Goal: Task Accomplishment & Management: Complete application form

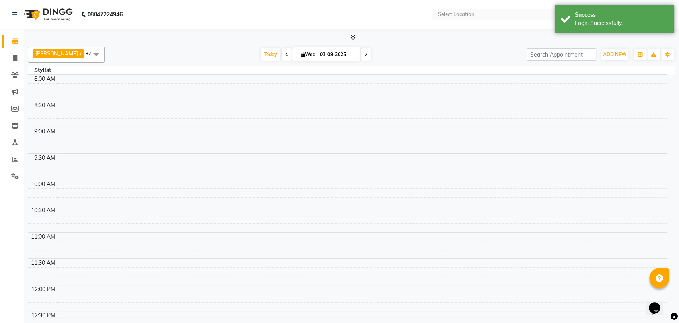
select select "en"
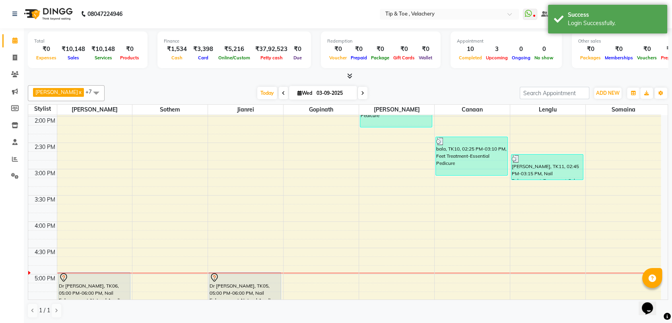
scroll to position [322, 0]
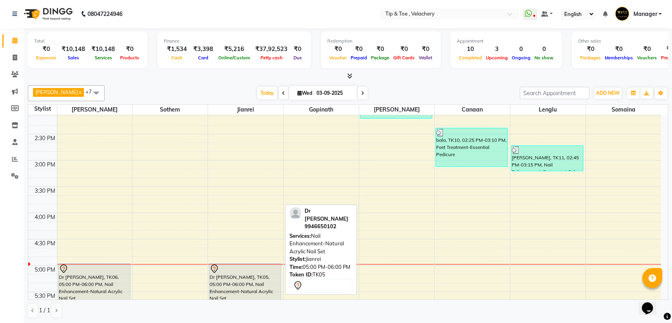
click at [239, 280] on div "Dr [PERSON_NAME], TK05, 05:00 PM-06:00 PM, Nail Enhancement-Natural Acrylic Nai…" at bounding box center [245, 288] width 72 height 51
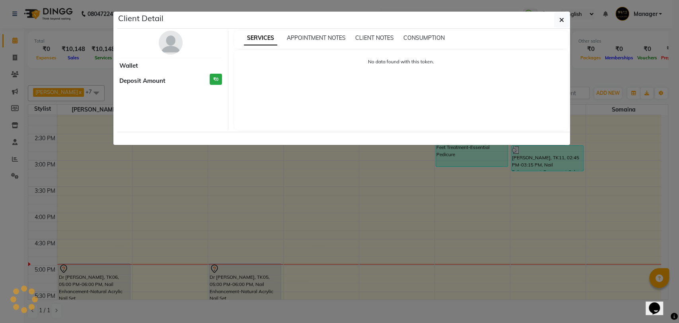
select select "7"
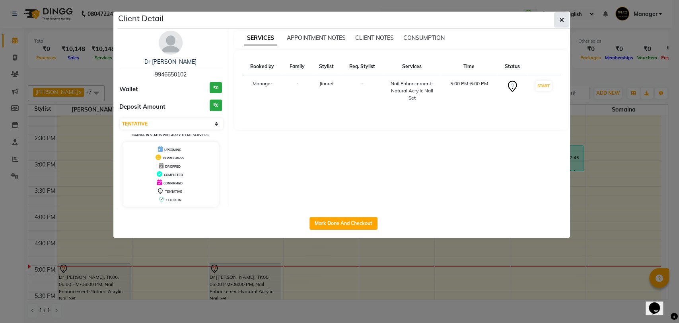
click at [560, 20] on icon "button" at bounding box center [561, 20] width 5 height 6
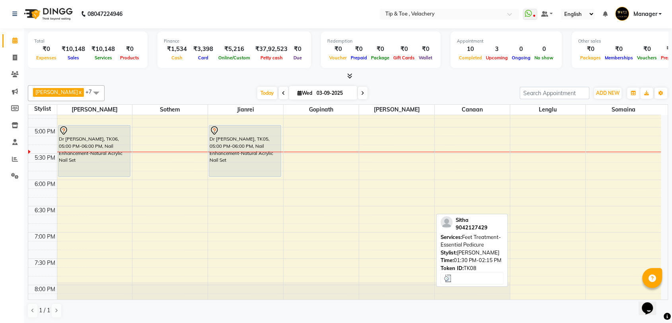
scroll to position [484, 0]
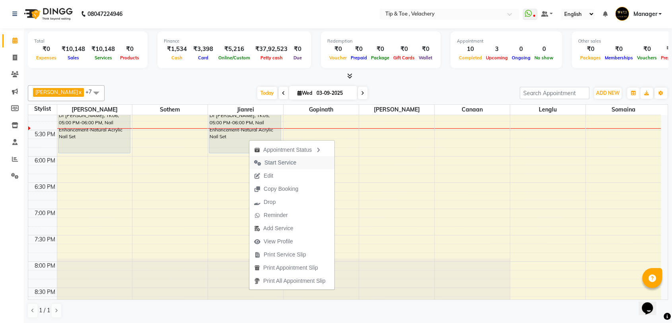
click at [273, 165] on span "Start Service" at bounding box center [281, 162] width 32 height 8
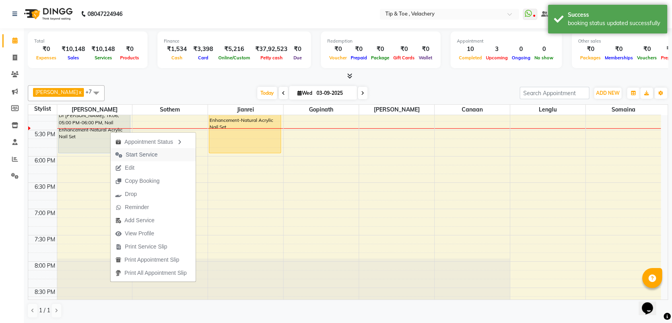
click at [166, 154] on button "Start Service" at bounding box center [153, 154] width 85 height 13
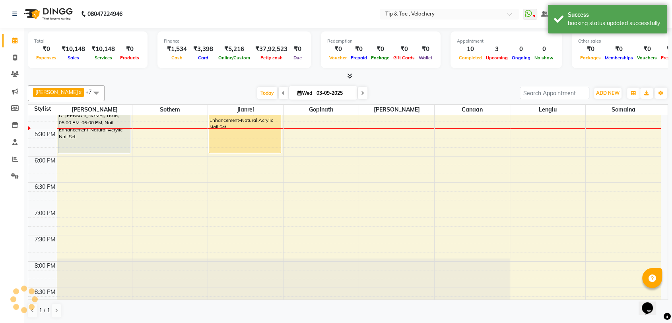
scroll to position [161, 0]
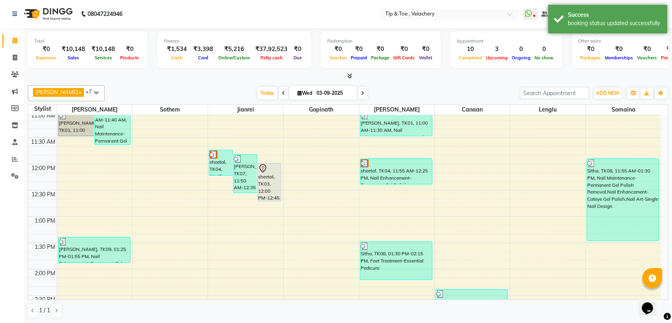
click at [361, 95] on icon at bounding box center [362, 93] width 3 height 5
type input "04-09-2025"
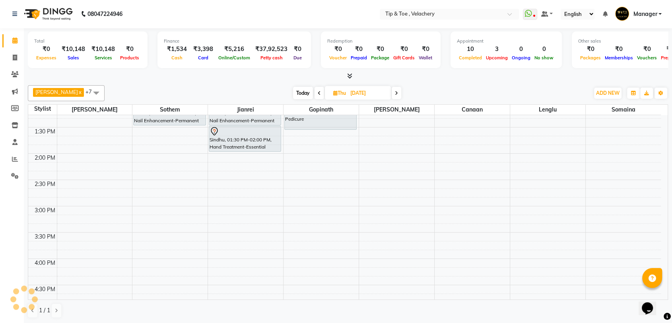
scroll to position [115, 0]
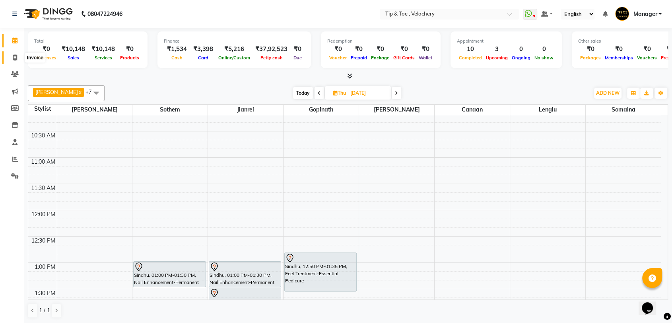
click at [17, 56] on icon at bounding box center [15, 57] width 4 height 6
select select "service"
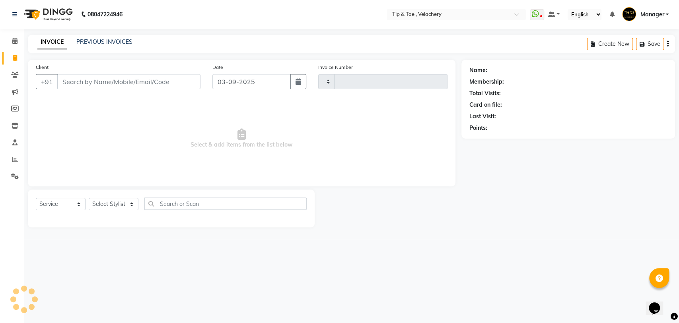
type input "2011"
select select "5863"
click at [100, 35] on div "INVOICE PREVIOUS INVOICES Create New Save" at bounding box center [351, 44] width 647 height 19
click at [101, 37] on div "INVOICE PREVIOUS INVOICES Create New Save" at bounding box center [351, 44] width 647 height 19
click at [103, 41] on link "PREVIOUS INVOICES" at bounding box center [104, 41] width 56 height 7
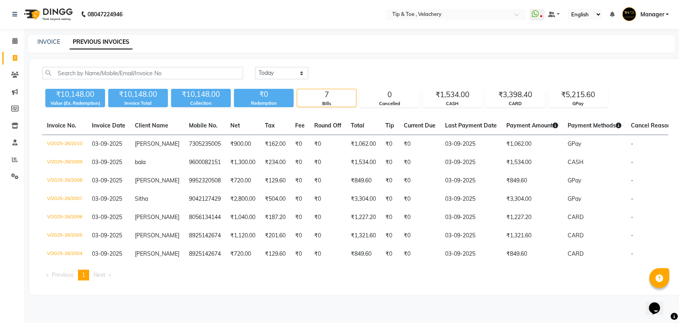
click at [330, 280] on ul "Previous page 1 / 1 You're on page 1 Next page" at bounding box center [355, 274] width 626 height 11
click at [16, 42] on icon at bounding box center [14, 41] width 5 height 6
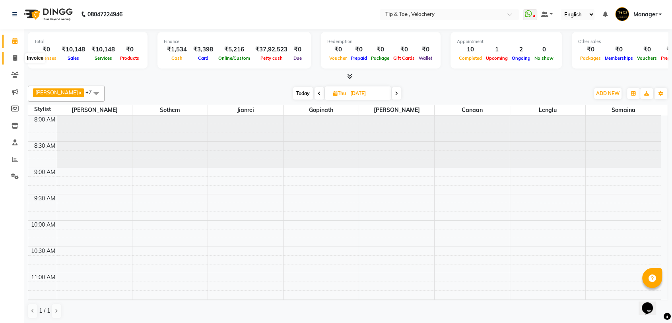
click at [13, 55] on icon at bounding box center [15, 58] width 4 height 6
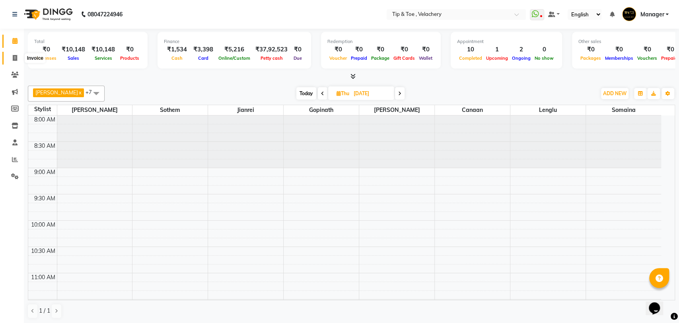
select select "service"
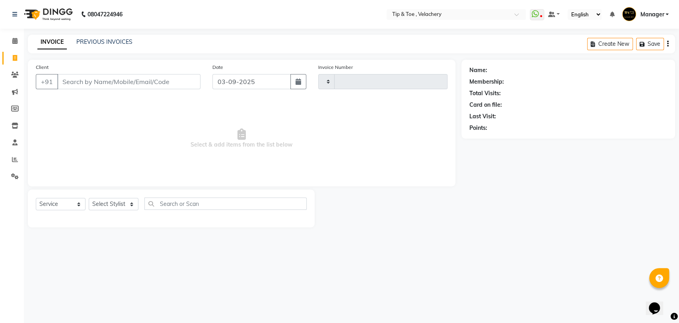
type input "2011"
select select "5863"
click at [117, 43] on link "PREVIOUS INVOICES" at bounding box center [104, 41] width 56 height 7
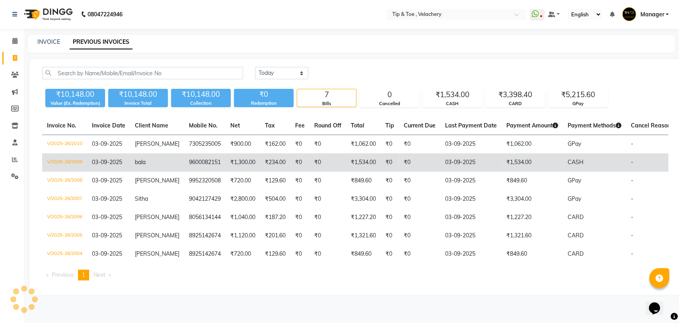
click at [142, 163] on span "bala" at bounding box center [140, 161] width 11 height 7
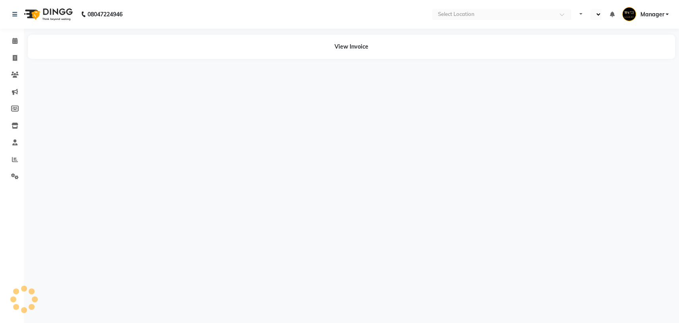
select select "en"
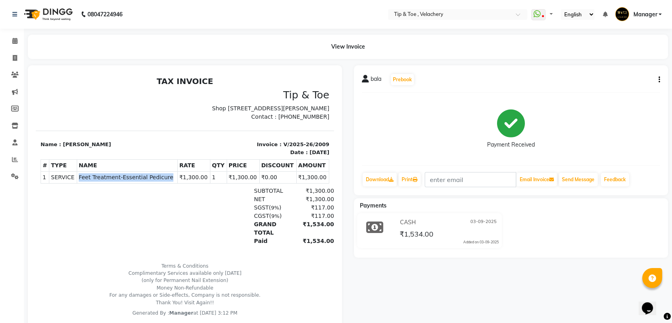
drag, startPoint x: 76, startPoint y: 184, endPoint x: 163, endPoint y: 189, distance: 87.6
click at [163, 183] on td "SERVICE Feet Treatment-Essential Pedicure" at bounding box center [127, 177] width 101 height 12
copy span "Feet Treatment-Essential Pedicure"
click at [14, 42] on icon at bounding box center [14, 41] width 5 height 6
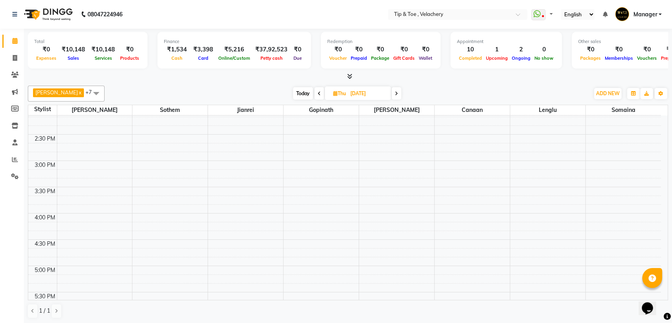
scroll to position [161, 0]
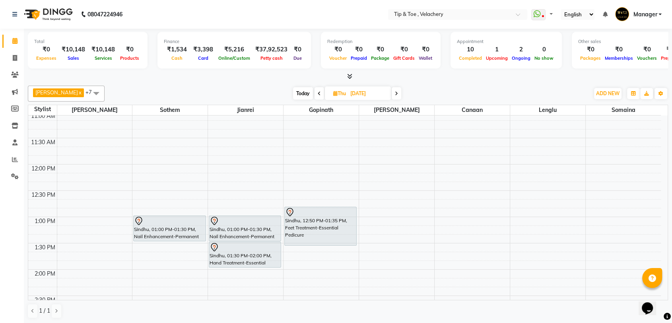
click at [315, 93] on span at bounding box center [320, 93] width 10 height 12
type input "03-09-2025"
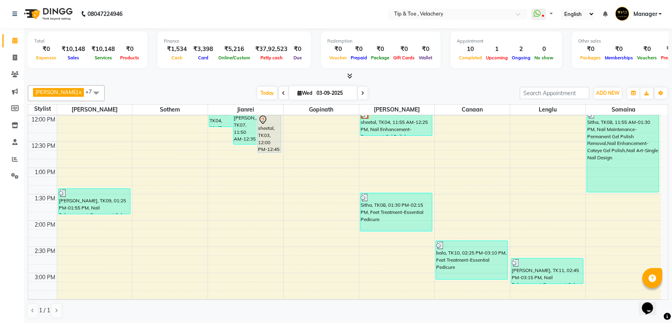
scroll to position [115, 0]
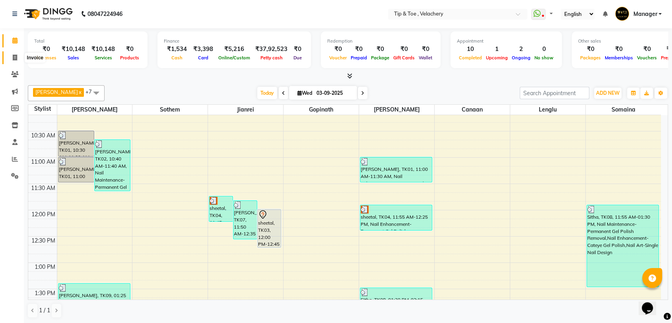
click at [16, 58] on icon at bounding box center [15, 57] width 4 height 6
select select "service"
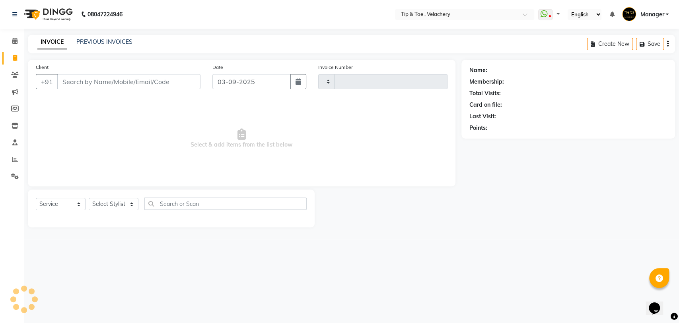
type input "2011"
select select "5863"
click at [99, 40] on link "PREVIOUS INVOICES" at bounding box center [104, 41] width 56 height 7
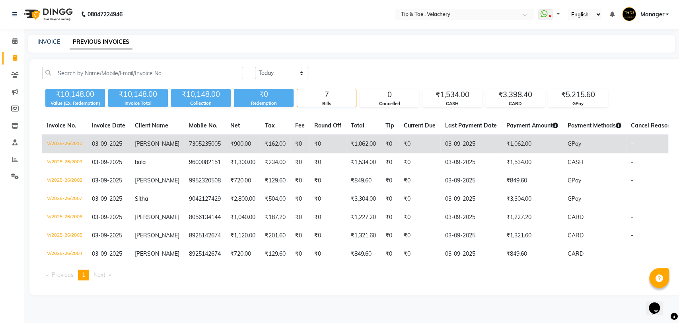
click at [260, 143] on td "₹162.00" at bounding box center [275, 144] width 30 height 19
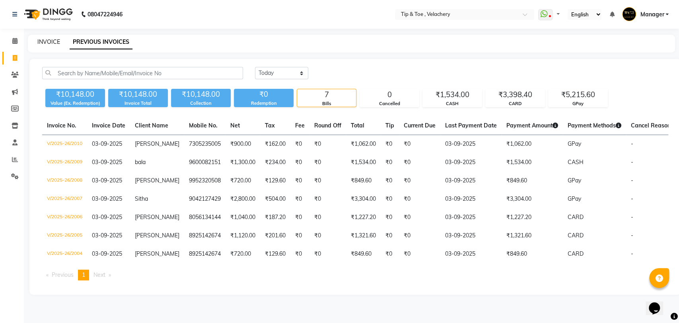
click at [47, 41] on link "INVOICE" at bounding box center [48, 41] width 23 height 7
select select "service"
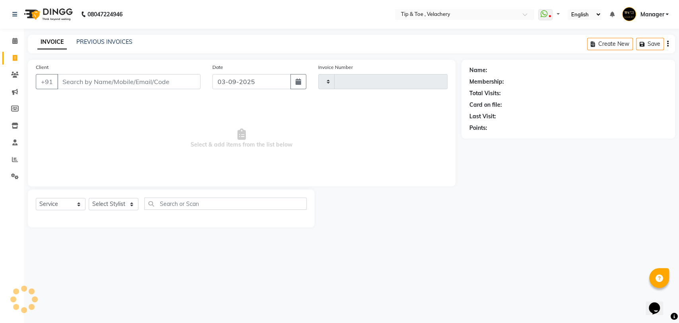
type input "2011"
select select "5863"
type input "4586678546"
click at [191, 79] on span "Add Client" at bounding box center [179, 82] width 31 height 8
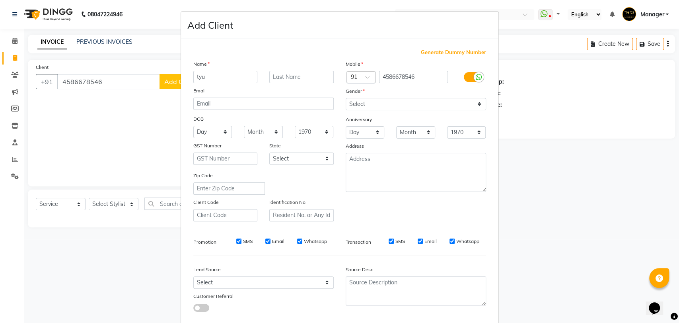
type input "tyu"
click at [286, 157] on select "Select Andaman and Nicobar Islands Andhra Pradesh Arunachal Pradesh Assam Bihar…" at bounding box center [301, 158] width 64 height 12
drag, startPoint x: 298, startPoint y: 176, endPoint x: 308, endPoint y: 170, distance: 10.7
click at [300, 175] on div "Zip Code" at bounding box center [263, 182] width 152 height 23
click at [397, 102] on select "Select Male Female Other Prefer Not To Say" at bounding box center [416, 104] width 140 height 12
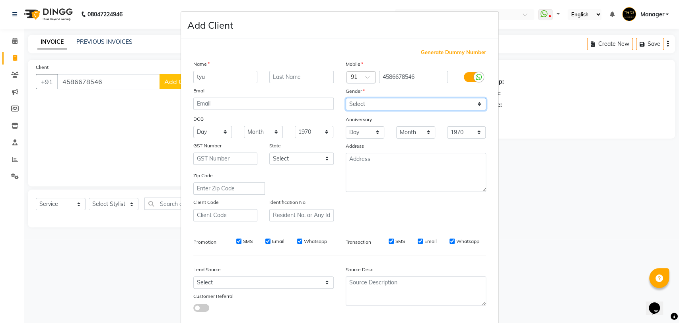
select select "female"
click at [346, 98] on select "Select Male Female Other Prefer Not To Say" at bounding box center [416, 104] width 140 height 12
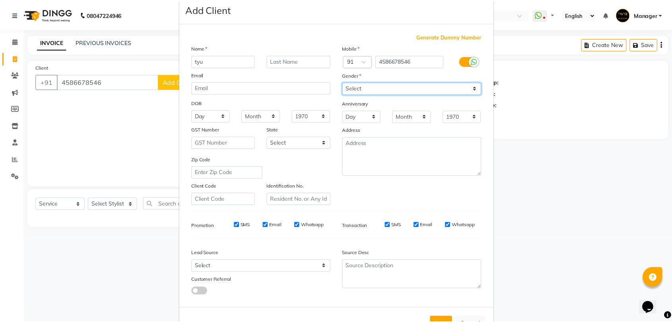
scroll to position [43, 0]
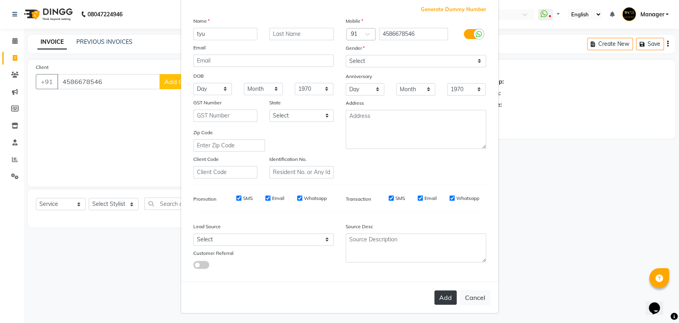
click at [444, 298] on button "Add" at bounding box center [445, 297] width 22 height 14
select select
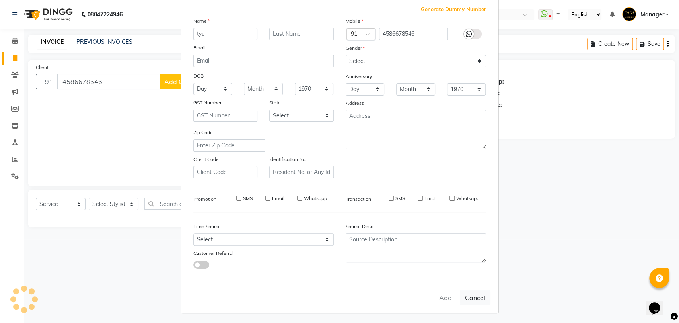
select select
checkbox input "false"
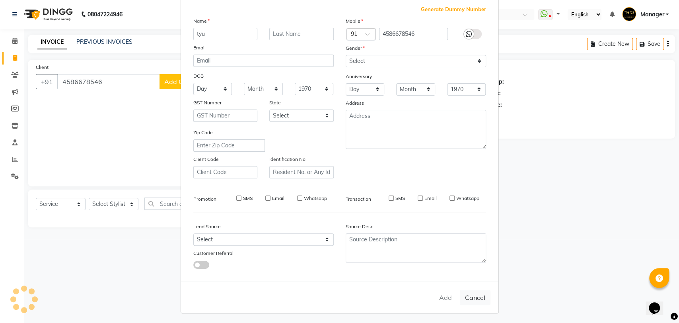
checkbox input "false"
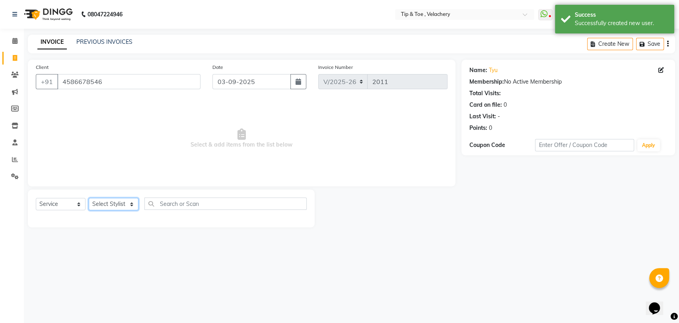
click at [134, 205] on select "Select Stylist Afroz Canaan Gopinath Jianrei Joycee Lenglu Manager Sharmila Som…" at bounding box center [114, 204] width 50 height 12
select select "56374"
click at [89, 198] on select "Select Stylist Afroz Canaan Gopinath Jianrei Joycee Lenglu Manager Sharmila Som…" at bounding box center [114, 204] width 50 height 12
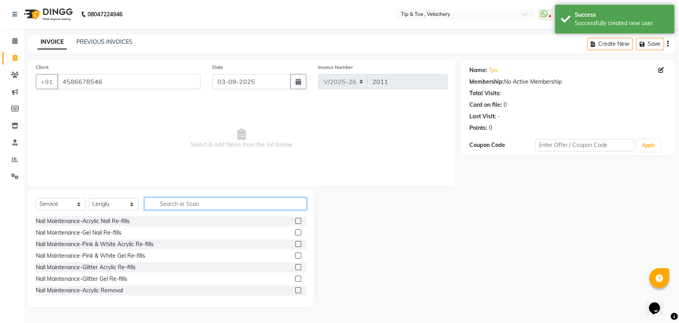
click at [174, 201] on input "text" at bounding box center [225, 203] width 162 height 12
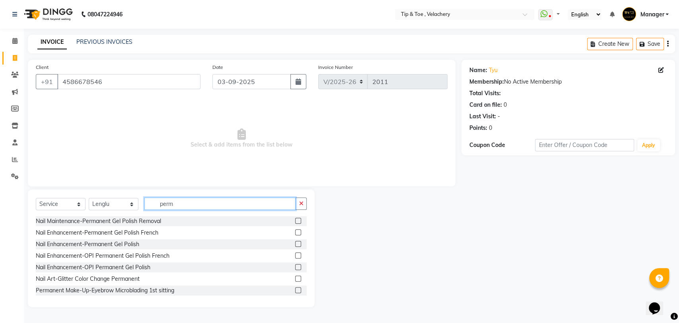
type input "perm"
click at [295, 242] on label at bounding box center [298, 244] width 6 height 6
click at [295, 242] on input "checkbox" at bounding box center [297, 243] width 5 height 5
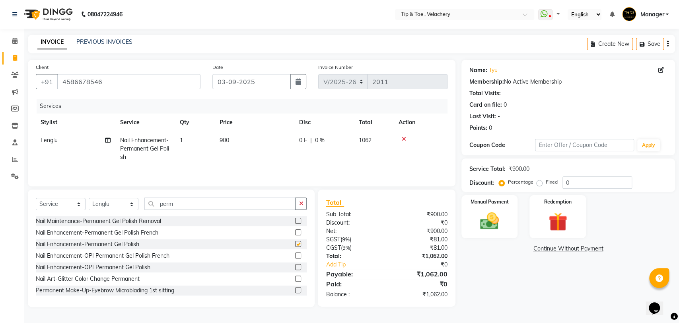
checkbox input "false"
click at [129, 204] on select "Select Stylist Afroz Canaan Gopinath Jianrei Joycee Lenglu Manager Sharmila Som…" at bounding box center [114, 204] width 50 height 12
select select "41021"
click at [89, 199] on select "Select Stylist Afroz Canaan Gopinath Jianrei Joycee Lenglu Manager Sharmila Som…" at bounding box center [114, 204] width 50 height 12
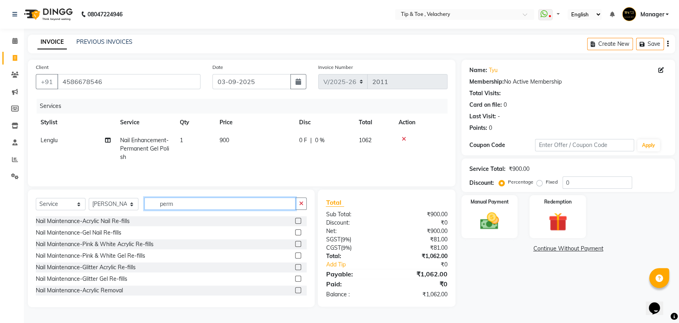
click at [190, 208] on input "perm" at bounding box center [219, 203] width 151 height 12
type input "per"
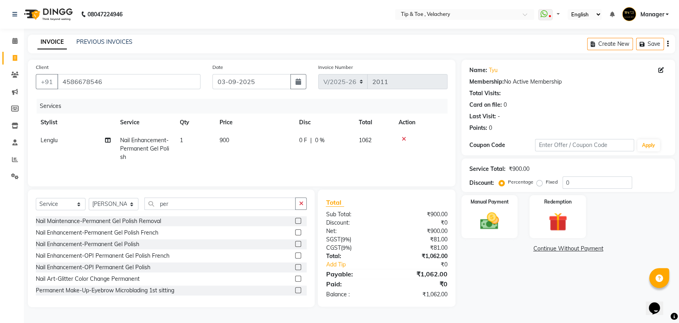
click at [295, 244] on label at bounding box center [298, 244] width 6 height 6
click at [295, 244] on input "checkbox" at bounding box center [297, 243] width 5 height 5
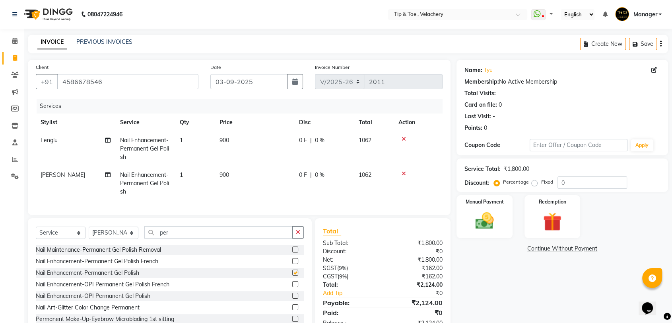
checkbox input "false"
click at [251, 197] on td "900" at bounding box center [255, 183] width 80 height 35
select select "41021"
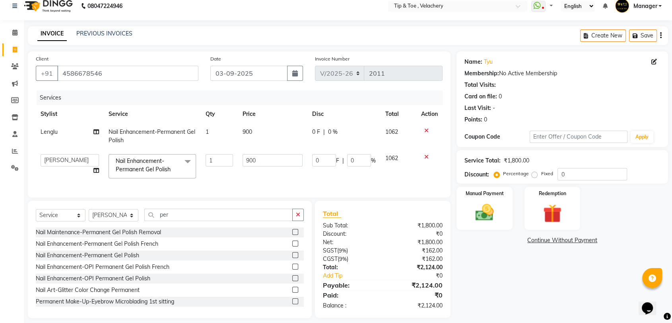
scroll to position [22, 0]
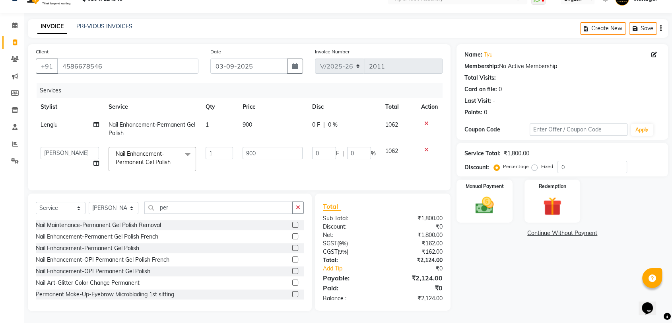
click at [489, 251] on div "Name: Tyu Membership: No Active Membership Total Visits: Card on file: 0 Last V…" at bounding box center [566, 177] width 218 height 267
click at [481, 194] on img at bounding box center [484, 205] width 31 height 22
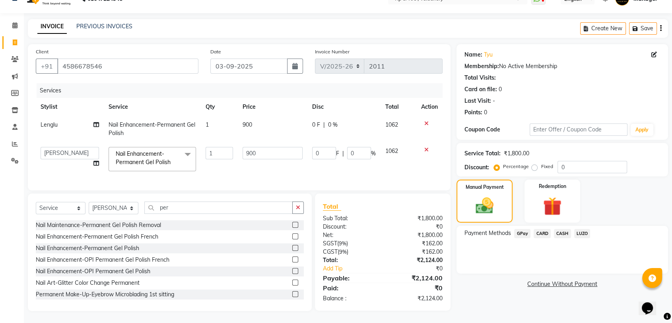
click at [562, 229] on span "CASH" at bounding box center [562, 233] width 17 height 9
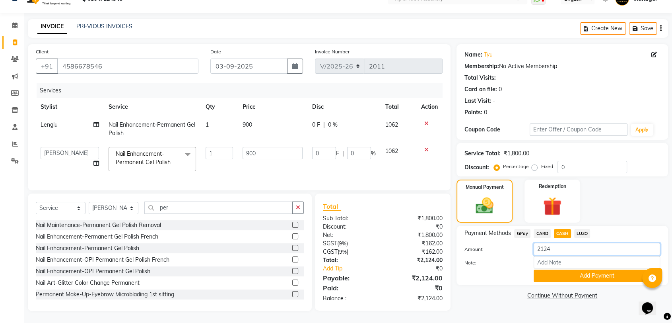
click at [559, 243] on input "2124" at bounding box center [597, 249] width 127 height 12
type input "2020"
click at [552, 269] on button "Add Payment" at bounding box center [597, 275] width 127 height 12
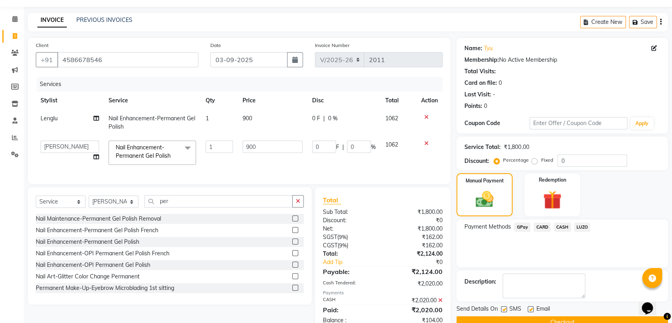
scroll to position [50, 0]
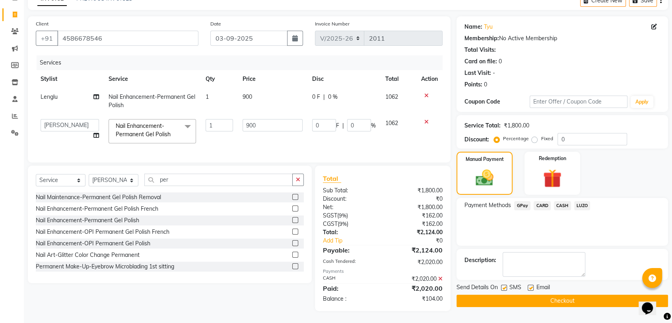
click at [525, 201] on span "GPay" at bounding box center [522, 205] width 16 height 9
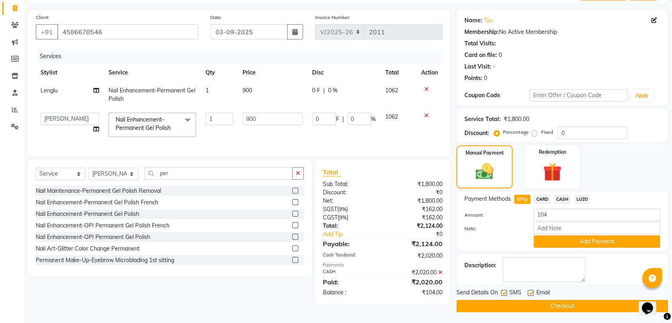
click at [534, 291] on div "Email" at bounding box center [542, 293] width 28 height 10
click at [529, 290] on label at bounding box center [531, 293] width 6 height 6
click at [529, 290] on input "checkbox" at bounding box center [530, 292] width 5 height 5
checkbox input "false"
click at [534, 305] on button "Checkout" at bounding box center [563, 306] width 212 height 12
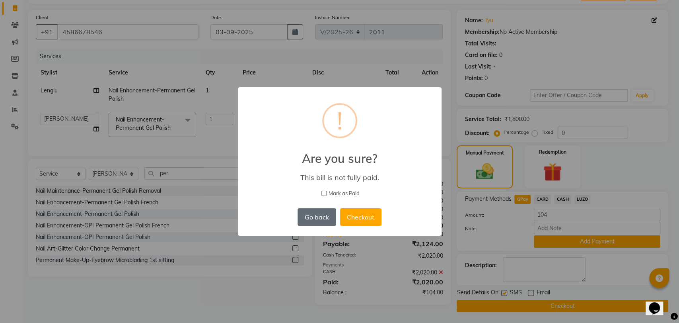
click at [328, 217] on button "Go back" at bounding box center [317, 217] width 38 height 18
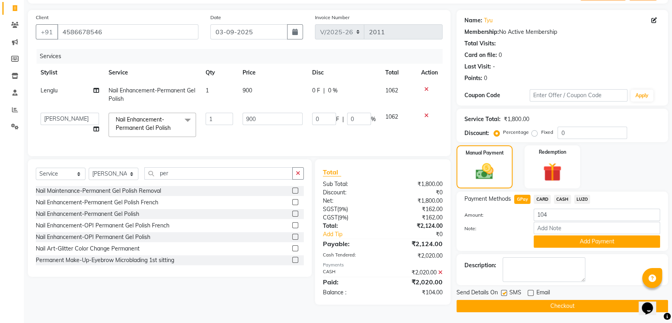
click at [562, 198] on span "CASH" at bounding box center [562, 199] width 17 height 9
click at [553, 214] on input "104" at bounding box center [597, 214] width 127 height 12
type input "1"
type input "2020"
click at [559, 241] on button "Add Payment" at bounding box center [597, 241] width 127 height 12
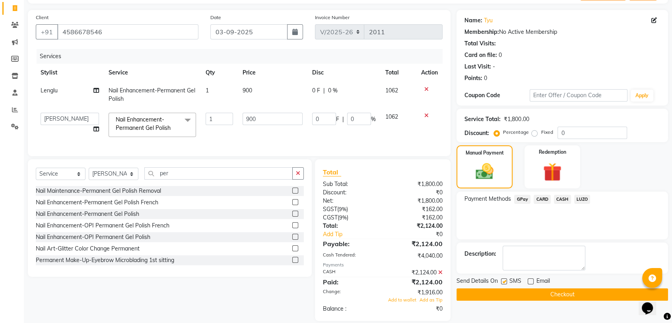
click at [525, 200] on span "GPay" at bounding box center [522, 199] width 16 height 9
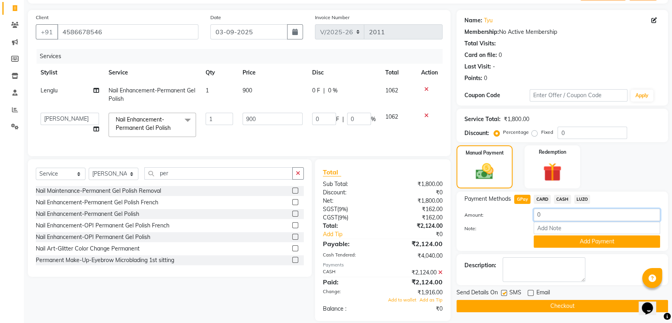
click at [551, 216] on input "0" at bounding box center [597, 214] width 127 height 12
type input "104"
click at [555, 235] on button "Add Payment" at bounding box center [597, 241] width 127 height 12
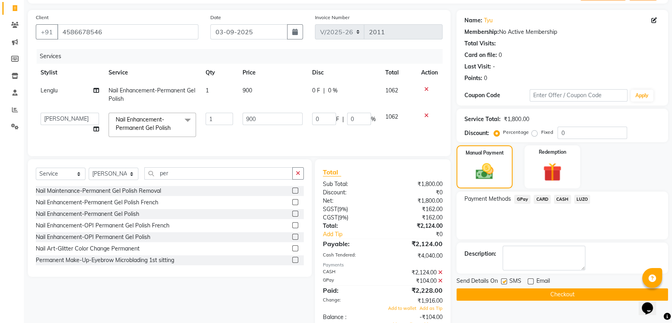
scroll to position [81, 0]
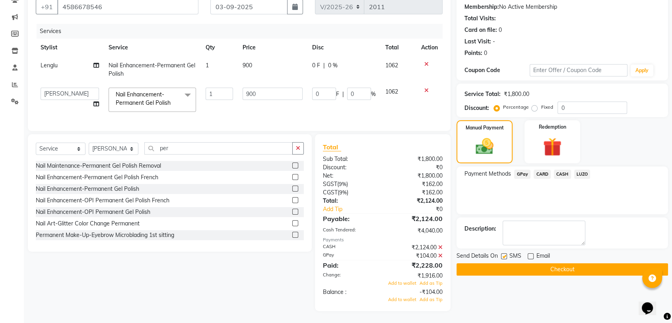
drag, startPoint x: 442, startPoint y: 254, endPoint x: 440, endPoint y: 249, distance: 5.4
click at [441, 254] on icon at bounding box center [440, 256] width 4 height 6
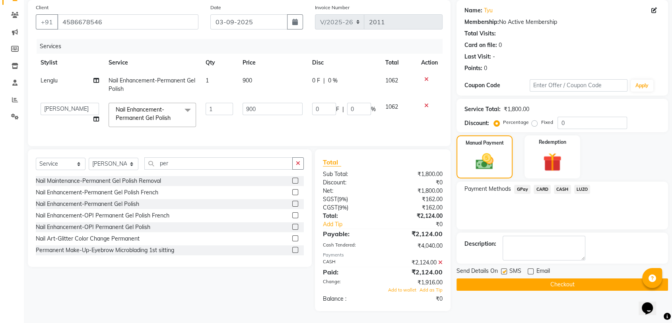
click at [439, 261] on icon at bounding box center [440, 262] width 4 height 6
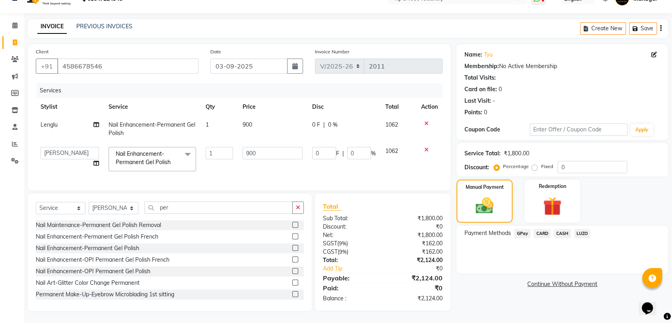
scroll to position [22, 0]
click at [559, 229] on span "CASH" at bounding box center [562, 233] width 17 height 9
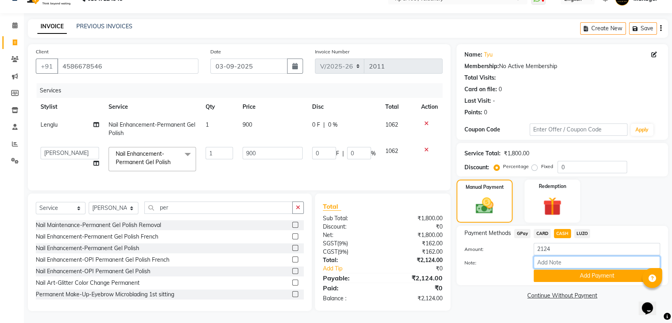
click at [553, 256] on input "Note:" at bounding box center [597, 262] width 127 height 12
click at [559, 243] on input "2124" at bounding box center [597, 249] width 127 height 12
click at [555, 291] on link "Continue Without Payment" at bounding box center [562, 295] width 208 height 8
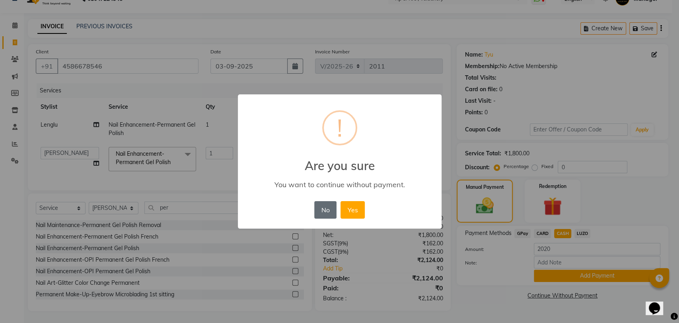
click at [328, 209] on button "No" at bounding box center [325, 210] width 22 height 18
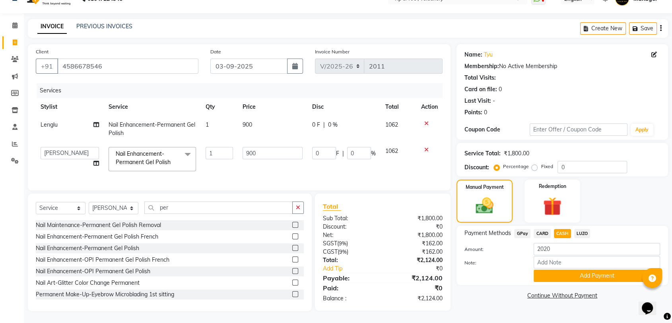
click at [519, 229] on span "GPay" at bounding box center [522, 233] width 16 height 9
click at [560, 229] on span "CASH" at bounding box center [562, 233] width 17 height 9
click at [562, 243] on input "2124" at bounding box center [597, 249] width 127 height 12
type input "2020"
click at [579, 269] on button "Add Payment" at bounding box center [597, 275] width 127 height 12
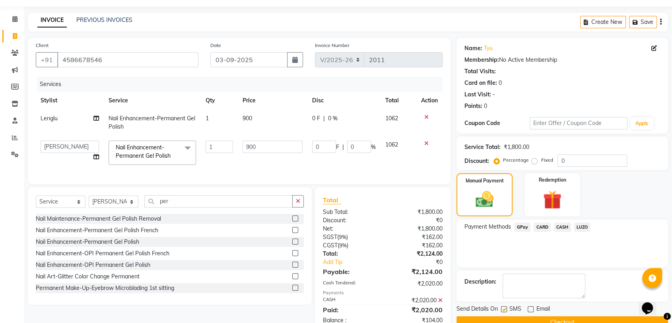
scroll to position [50, 0]
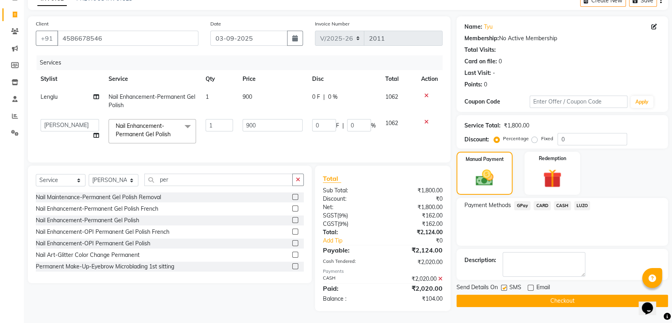
click at [518, 201] on span "GPay" at bounding box center [522, 205] width 16 height 9
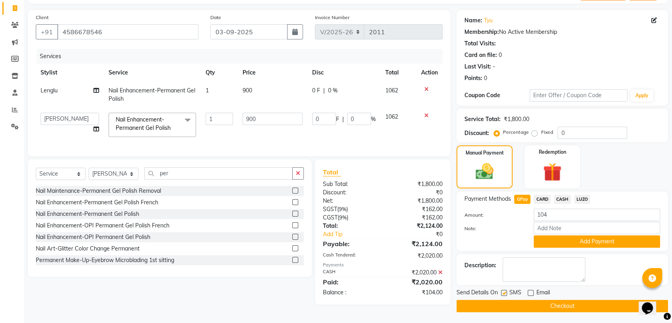
click at [535, 307] on button "Checkout" at bounding box center [563, 306] width 212 height 12
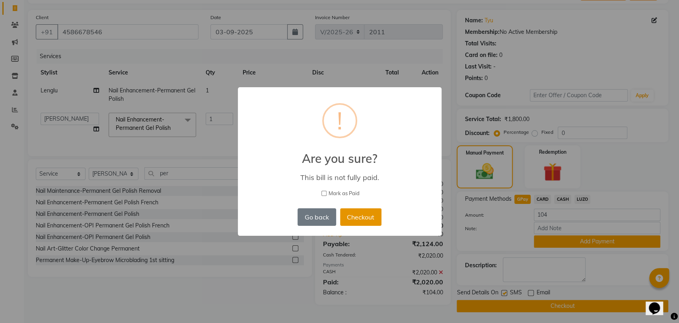
click at [370, 218] on button "Checkout" at bounding box center [360, 217] width 41 height 18
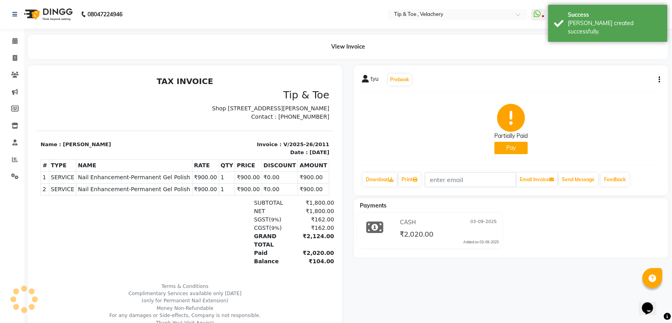
click at [510, 148] on button "Pay" at bounding box center [510, 148] width 33 height 12
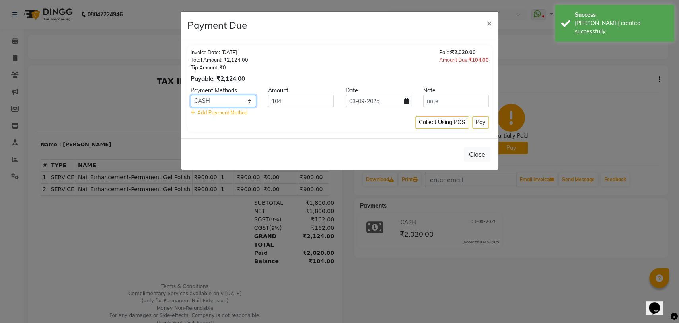
click at [246, 100] on select "GPay CARD CASH LUZO" at bounding box center [224, 101] width 66 height 12
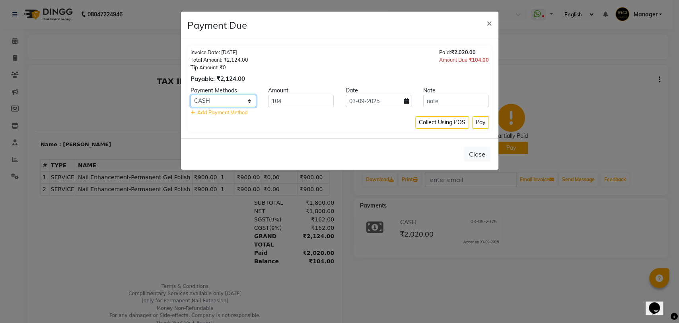
select select "5"
click at [191, 95] on select "GPay CARD CASH LUZO" at bounding box center [224, 101] width 66 height 12
click at [482, 124] on button "Pay" at bounding box center [480, 122] width 17 height 12
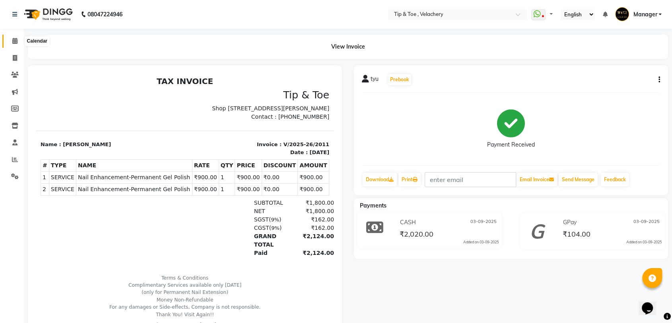
click at [12, 41] on icon at bounding box center [14, 41] width 5 height 6
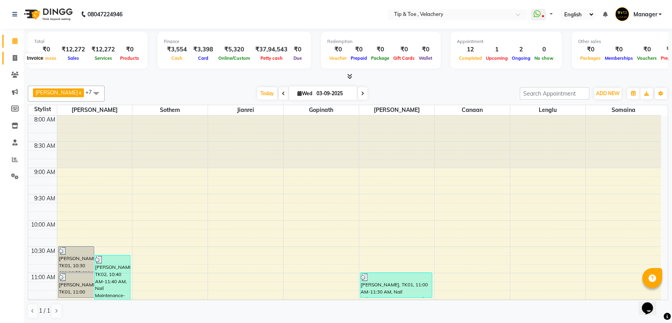
click at [13, 54] on span at bounding box center [15, 58] width 14 height 9
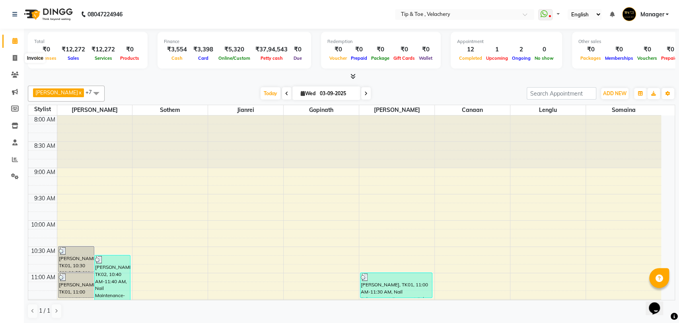
select select "5863"
select select "service"
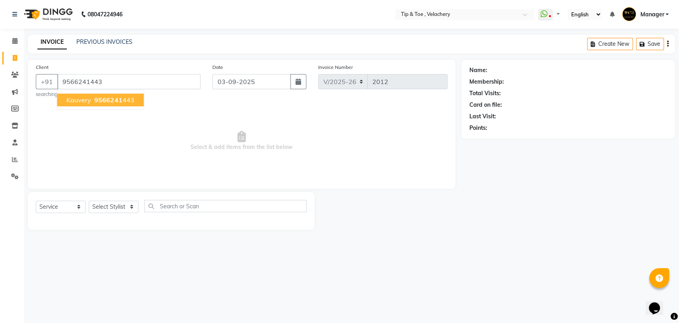
type input "9566241443"
click at [81, 101] on span "Kauvery" at bounding box center [78, 100] width 25 height 8
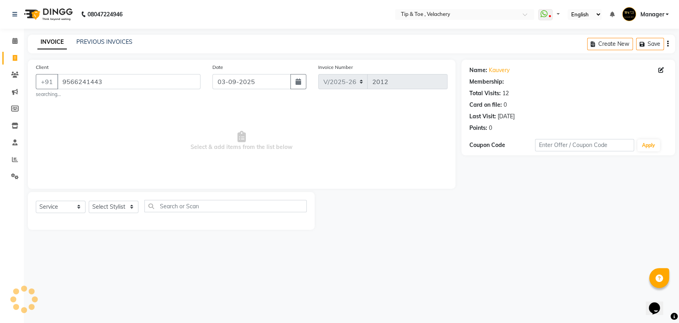
select select "1: Object"
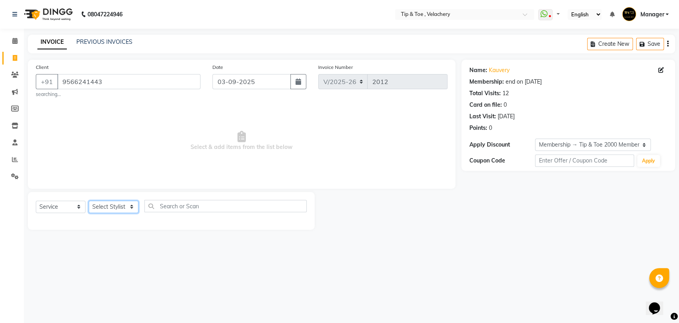
click at [130, 208] on select "Select Stylist Afroz Canaan Gopinath Jianrei Joycee Lenglu Manager Sharmila Som…" at bounding box center [114, 206] width 50 height 12
select select "41027"
click at [89, 200] on select "Select Stylist Afroz Canaan Gopinath Jianrei Joycee Lenglu Manager Sharmila Som…" at bounding box center [114, 206] width 50 height 12
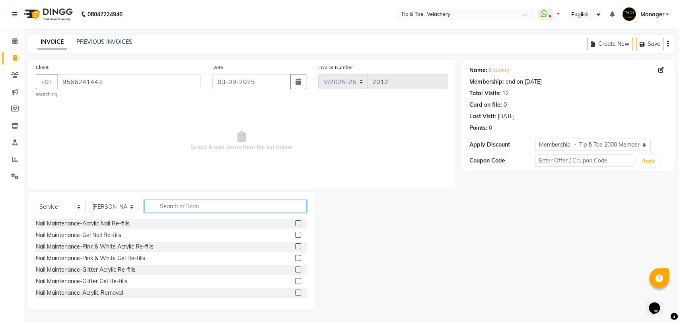
click at [183, 210] on input "text" at bounding box center [225, 206] width 162 height 12
type input "perm"
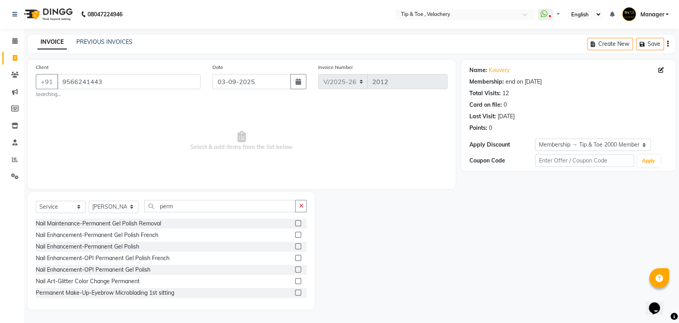
click at [295, 245] on label at bounding box center [298, 246] width 6 height 6
click at [295, 245] on input "checkbox" at bounding box center [297, 246] width 5 height 5
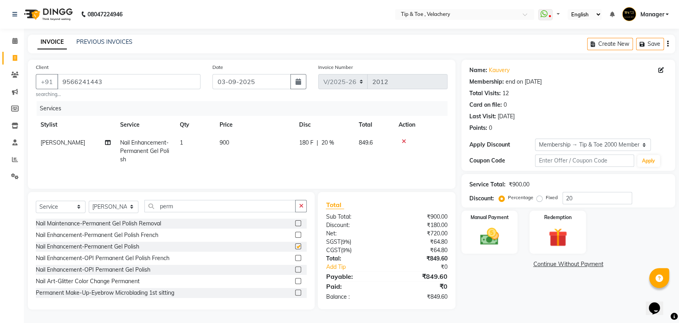
checkbox input "false"
click at [185, 209] on input "perm" at bounding box center [219, 206] width 151 height 12
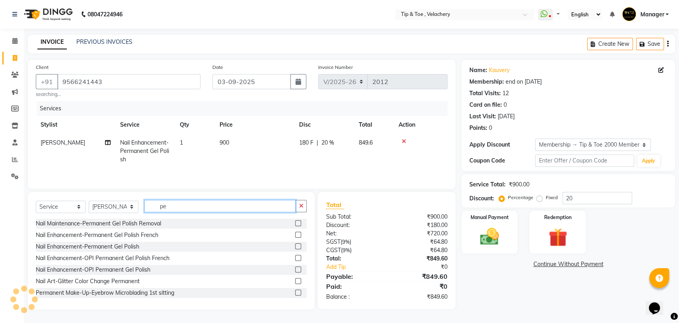
type input "p"
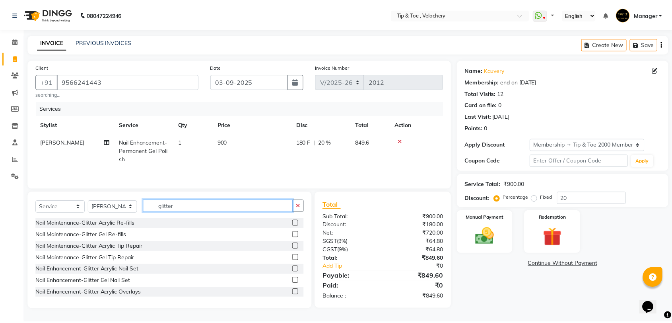
scroll to position [47, 0]
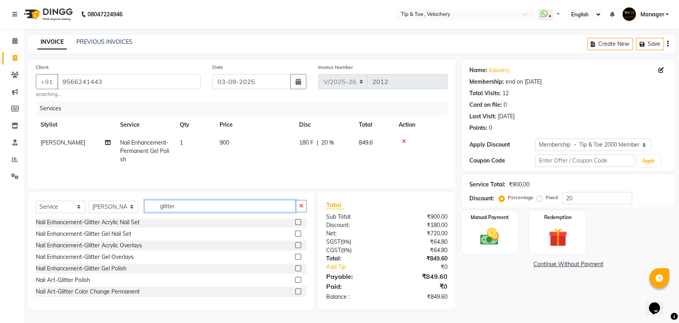
type input "glitter"
click at [295, 268] on label at bounding box center [298, 268] width 6 height 6
click at [295, 268] on input "checkbox" at bounding box center [297, 268] width 5 height 5
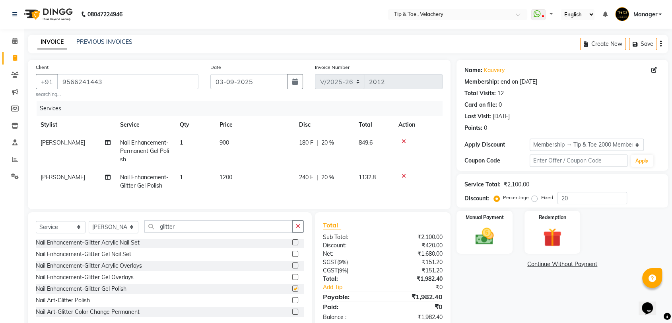
checkbox input "false"
click at [184, 174] on td "1" at bounding box center [195, 181] width 40 height 26
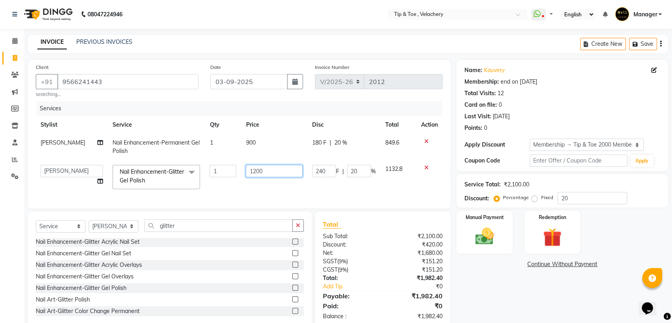
click at [269, 170] on input "1200" at bounding box center [274, 171] width 56 height 12
type input "1"
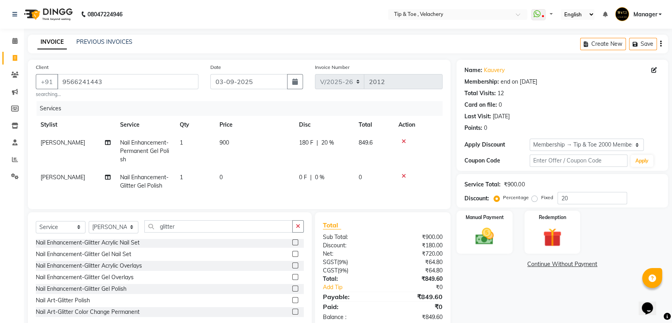
click at [197, 173] on td "1" at bounding box center [195, 181] width 40 height 26
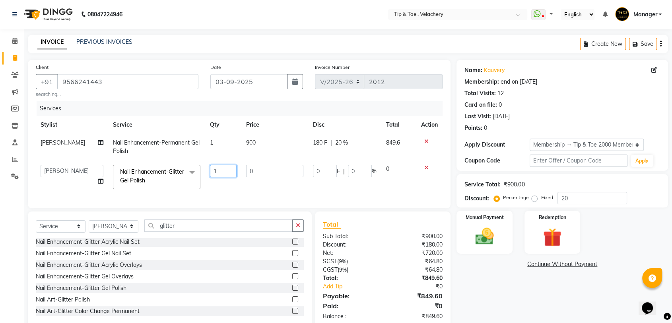
click at [220, 171] on input "1" at bounding box center [223, 171] width 27 height 12
type input "2"
type input "1"
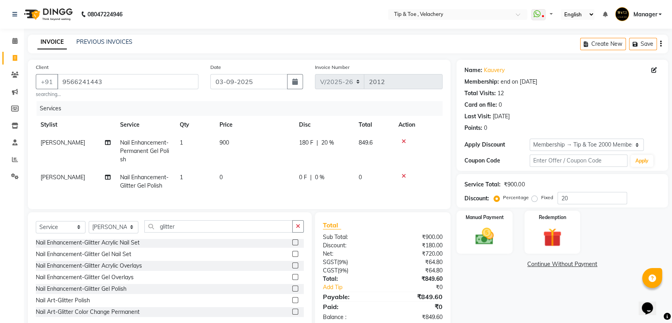
click at [248, 173] on td "0" at bounding box center [255, 181] width 80 height 26
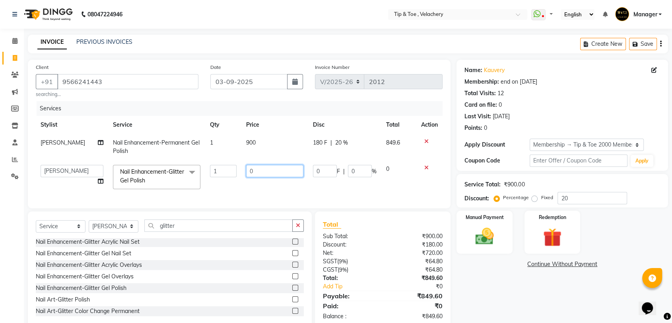
click at [264, 170] on input "0" at bounding box center [274, 171] width 57 height 12
type input "200"
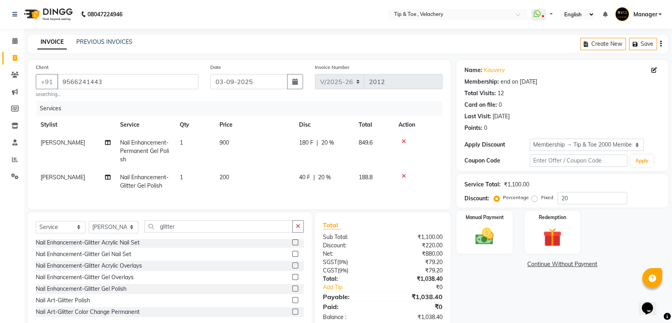
click at [269, 194] on div "Services Stylist Service Qty Price Disc Total Action Afroz Nail Enhancement-Per…" at bounding box center [239, 151] width 407 height 100
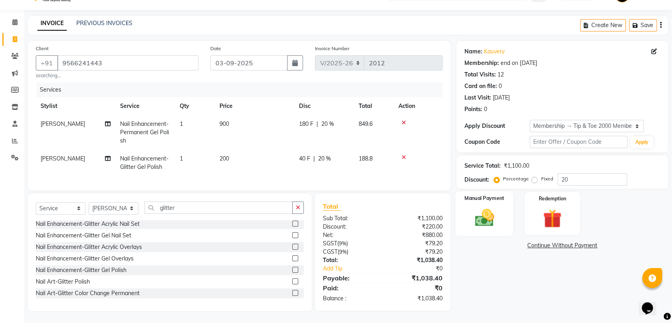
click at [486, 206] on img at bounding box center [484, 217] width 31 height 22
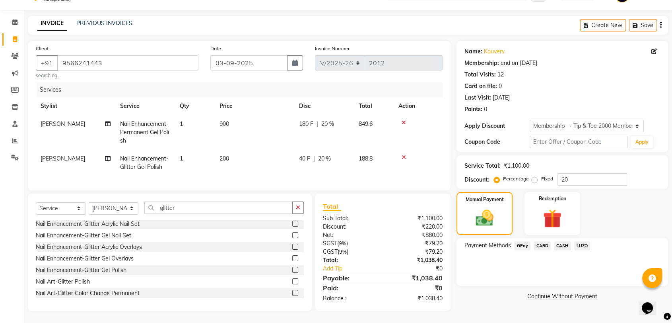
click at [563, 241] on span "CASH" at bounding box center [562, 245] width 17 height 9
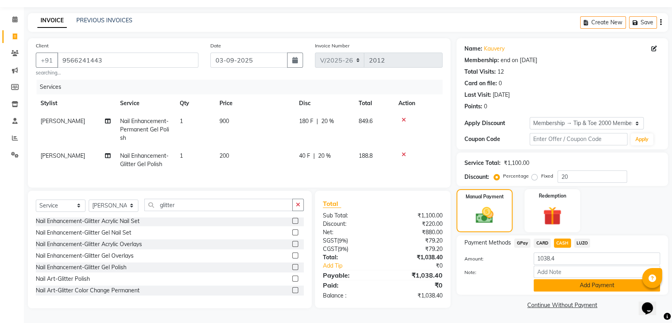
click at [560, 280] on button "Add Payment" at bounding box center [597, 285] width 127 height 12
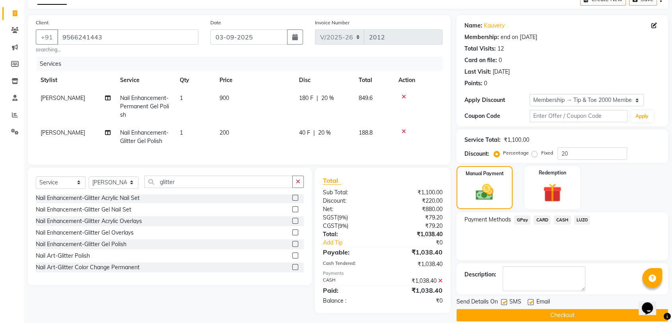
scroll to position [54, 0]
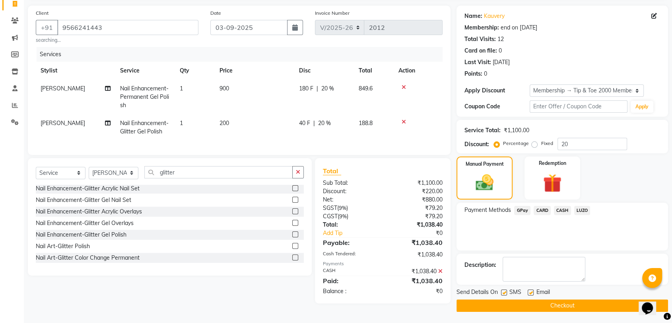
click at [530, 293] on label at bounding box center [531, 292] width 6 height 6
click at [530, 293] on input "checkbox" at bounding box center [530, 292] width 5 height 5
checkbox input "false"
click at [528, 303] on button "Checkout" at bounding box center [563, 305] width 212 height 12
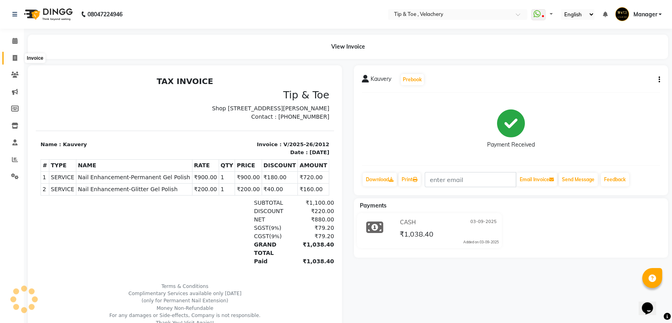
click at [14, 55] on icon at bounding box center [15, 58] width 4 height 6
select select "service"
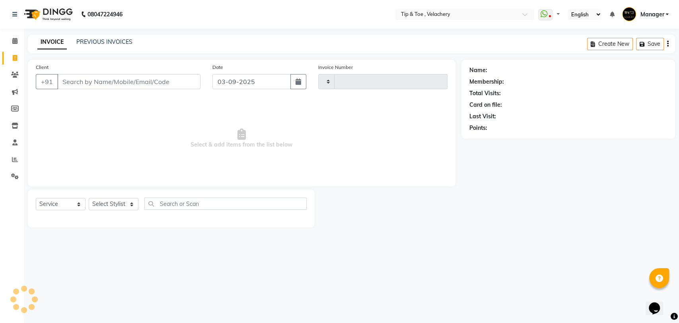
type input "2013"
select select "5863"
click at [115, 40] on link "PREVIOUS INVOICES" at bounding box center [104, 41] width 56 height 7
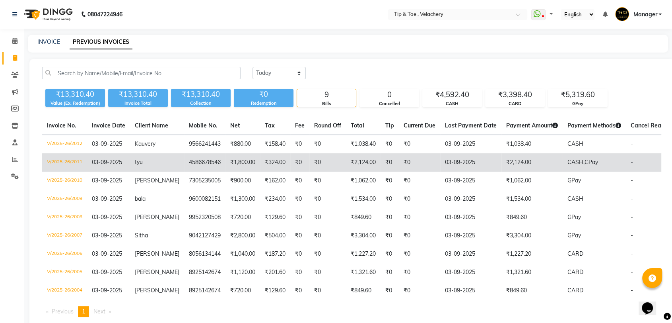
click at [147, 160] on td "tyu" at bounding box center [157, 162] width 54 height 18
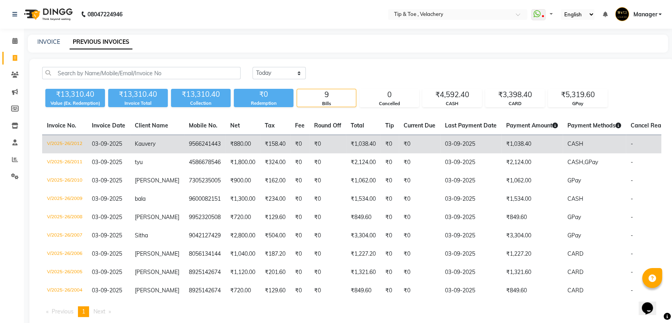
click at [150, 147] on span "Kauvery" at bounding box center [145, 143] width 21 height 7
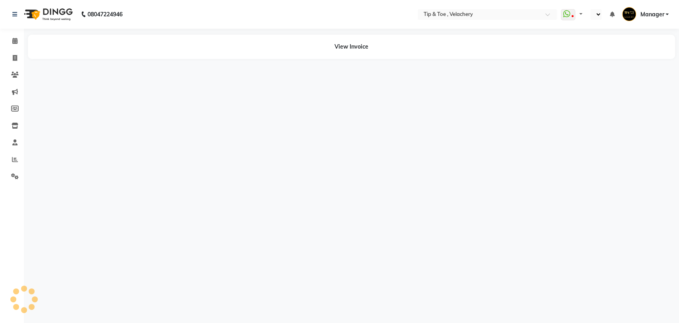
select select "en"
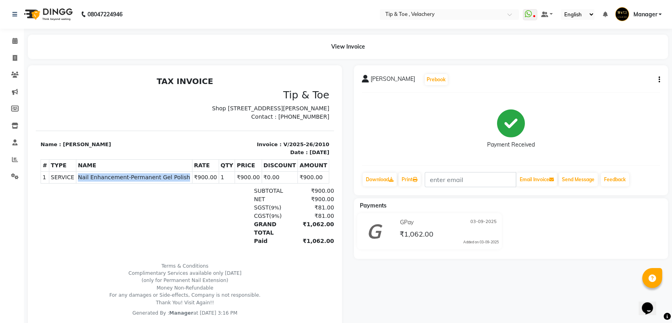
drag, startPoint x: 76, startPoint y: 185, endPoint x: 175, endPoint y: 189, distance: 99.9
click at [175, 181] on span "Nail Enhancement-Permanent Gel Polish" at bounding box center [134, 177] width 113 height 8
copy span "Nail Enhancement-Permanent Gel Polish"
click at [175, 181] on span "Nail Enhancement-Permanent Gel Polish" at bounding box center [134, 177] width 113 height 8
click at [13, 56] on icon at bounding box center [15, 58] width 4 height 6
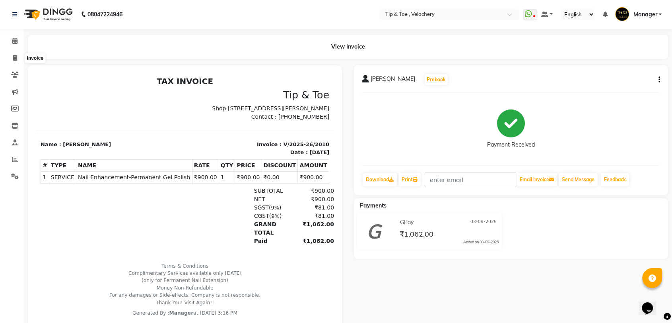
select select "service"
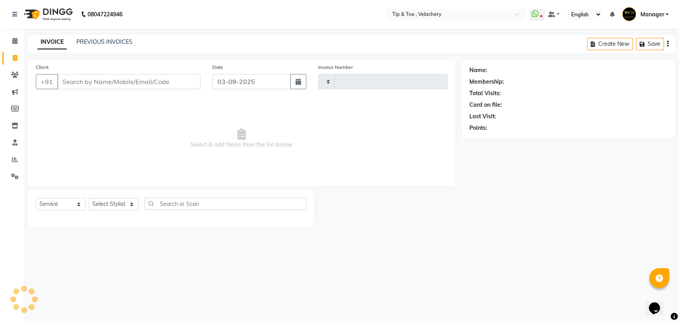
type input "2011"
select select "5863"
click at [108, 41] on link "PREVIOUS INVOICES" at bounding box center [104, 41] width 56 height 7
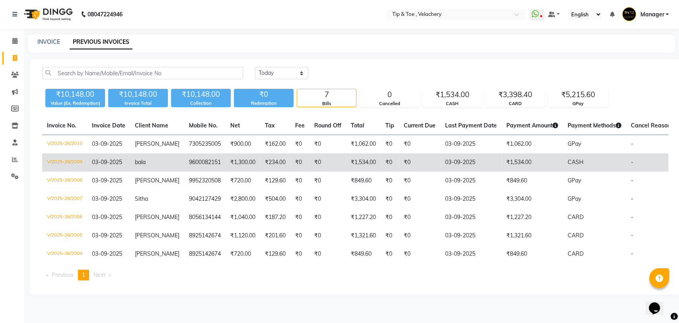
click at [144, 158] on span "bala" at bounding box center [140, 161] width 11 height 7
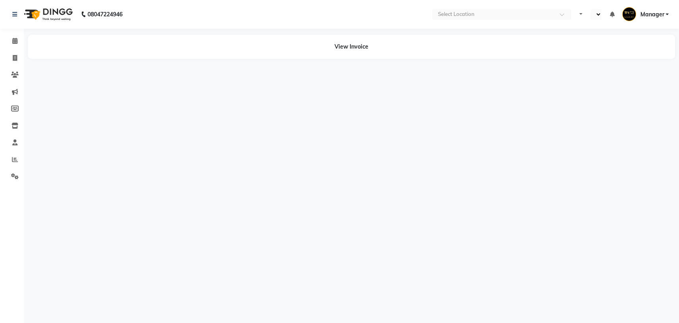
select select "en"
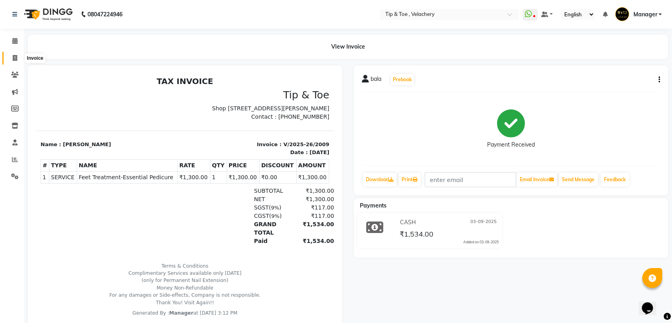
drag, startPoint x: 18, startPoint y: 61, endPoint x: 32, endPoint y: 58, distance: 14.3
click at [18, 61] on span at bounding box center [15, 58] width 14 height 9
select select "service"
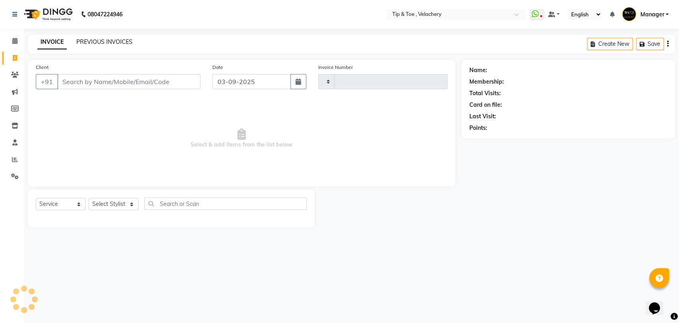
type input "2011"
select select "5863"
click at [84, 43] on link "PREVIOUS INVOICES" at bounding box center [104, 41] width 56 height 7
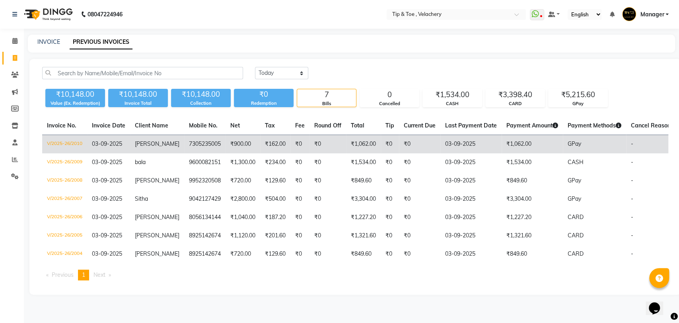
click at [168, 144] on td "[PERSON_NAME]" at bounding box center [157, 144] width 54 height 19
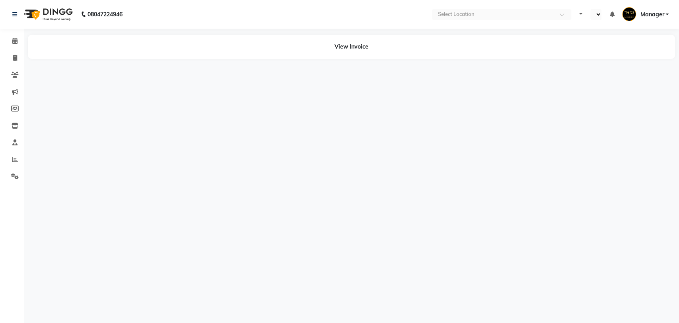
select select "en"
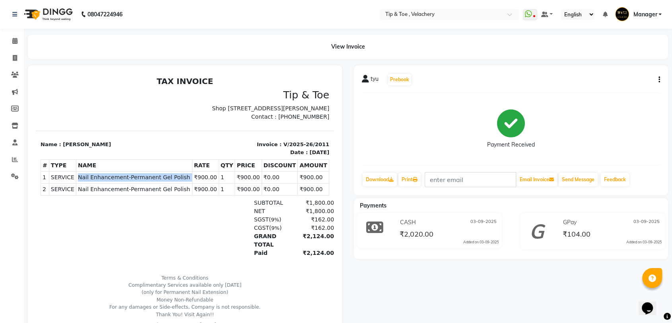
copy tr "Nail Enhancement-Permanent Gel Polish"
drag, startPoint x: 75, startPoint y: 182, endPoint x: 180, endPoint y: 189, distance: 105.2
click at [180, 183] on td "SERVICE Nail Enhancement-Permanent Gel Polish" at bounding box center [134, 177] width 116 height 12
copy span "Nail Enhancement-Permanent Gel Polish"
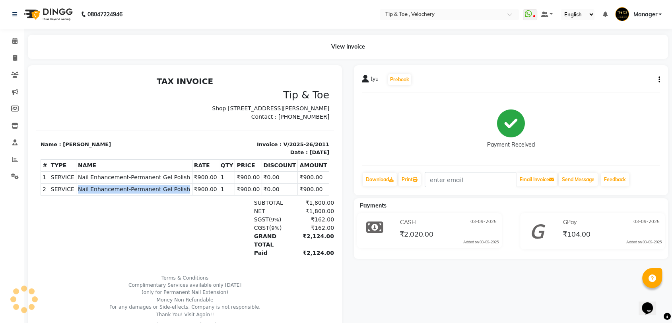
copy span "Nail Enhancement-Permanent Gel Polish"
drag, startPoint x: 76, startPoint y: 197, endPoint x: 181, endPoint y: 198, distance: 104.2
click at [181, 193] on span "Nail Enhancement-Permanent Gel Polish" at bounding box center [134, 189] width 113 height 8
click at [18, 56] on span at bounding box center [15, 58] width 14 height 9
select select "service"
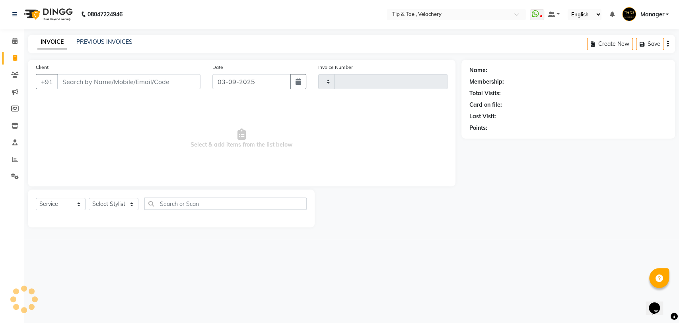
type input "2013"
select select "5863"
click at [97, 41] on link "PREVIOUS INVOICES" at bounding box center [104, 41] width 56 height 7
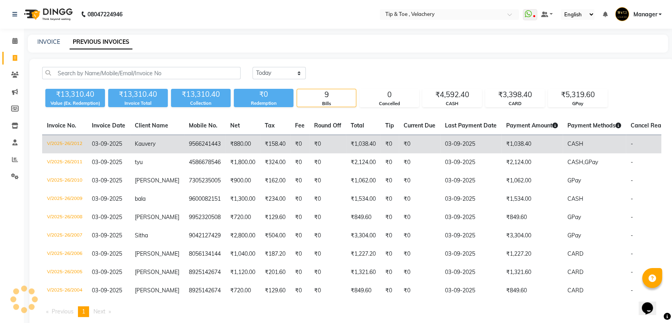
click at [165, 142] on td "Kauvery" at bounding box center [157, 144] width 54 height 19
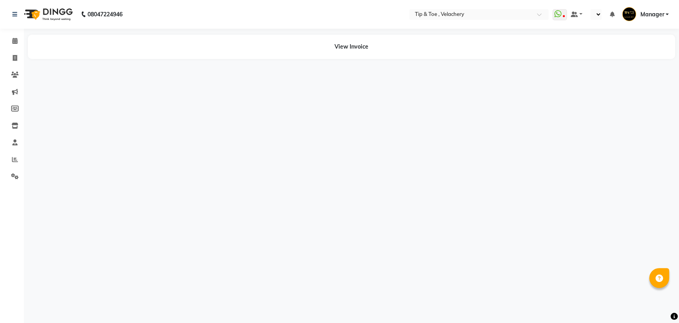
select select "en"
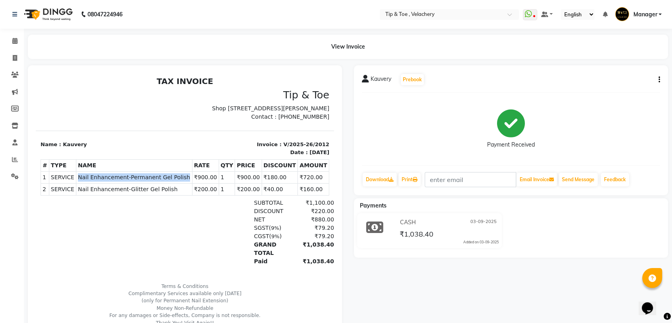
drag, startPoint x: 75, startPoint y: 182, endPoint x: 180, endPoint y: 185, distance: 105.0
click at [180, 183] on td "SERVICE Nail Enhancement-Permanent Gel Polish" at bounding box center [134, 177] width 116 height 12
copy span "Nail Enhancement-Permanent Gel Polish"
click at [181, 181] on span "Nail Enhancement-Permanent Gel Polish" at bounding box center [134, 177] width 113 height 8
drag, startPoint x: 75, startPoint y: 198, endPoint x: 175, endPoint y: 197, distance: 100.2
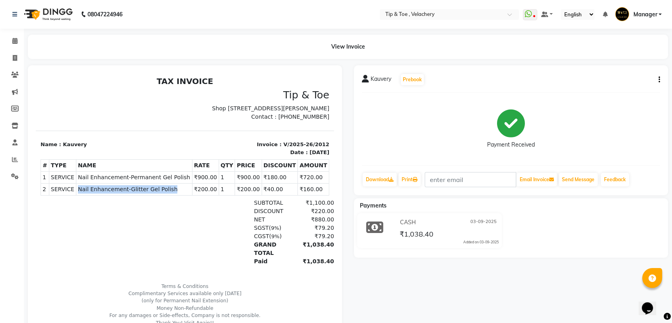
click at [175, 195] on td "SERVICE Nail Enhancement-Glitter Gel Polish" at bounding box center [134, 189] width 116 height 12
copy span "Nail Enhancement-Glitter Gel Polish"
click at [14, 56] on icon at bounding box center [15, 58] width 4 height 6
select select "service"
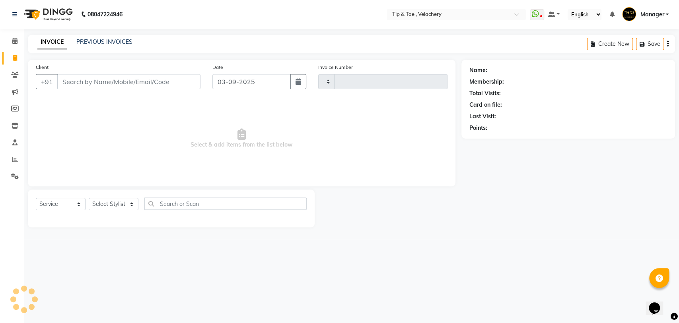
type input "2013"
select select "5863"
click at [11, 39] on span at bounding box center [15, 41] width 14 height 9
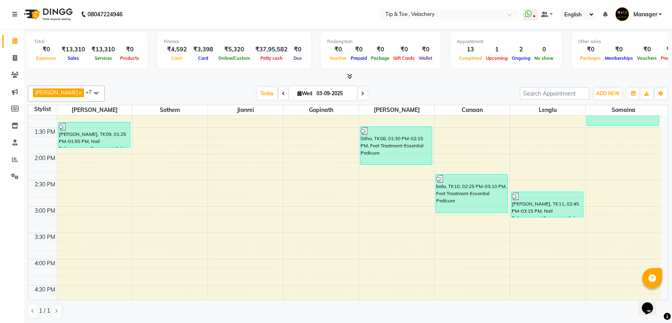
scroll to position [438, 0]
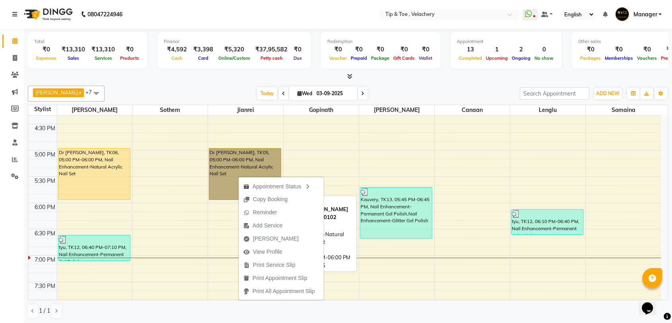
click at [233, 172] on link "Dr [PERSON_NAME], TK05, 05:00 PM-06:00 PM, Nail Enhancement-Natural Acrylic Nai…" at bounding box center [245, 174] width 72 height 52
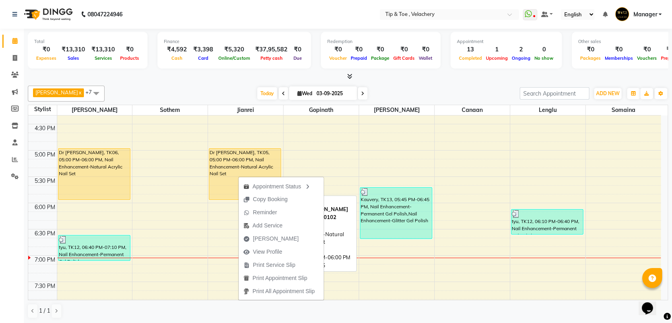
select select "1"
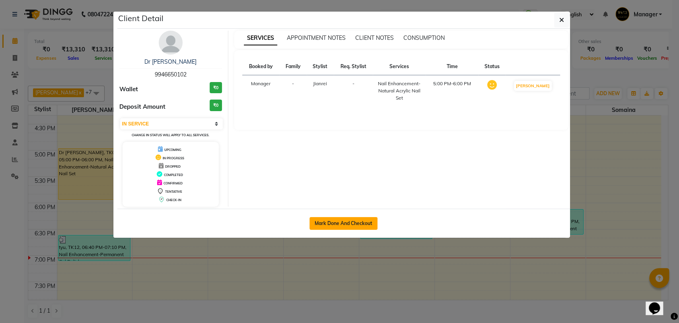
click at [328, 221] on button "Mark Done And Checkout" at bounding box center [343, 223] width 68 height 13
select select "service"
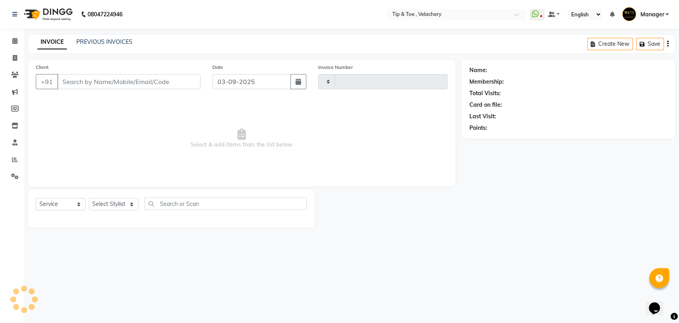
type input "2013"
select select "5863"
type input "9946650102"
select select "41031"
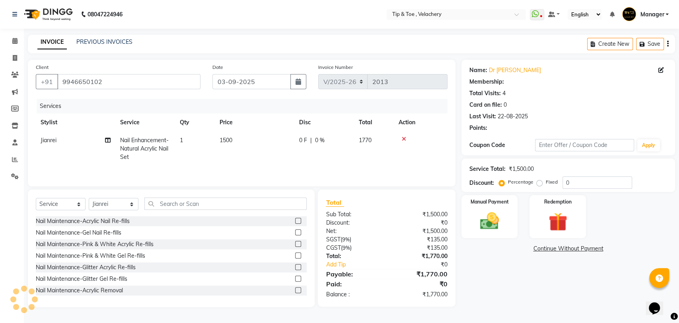
select select "1: Object"
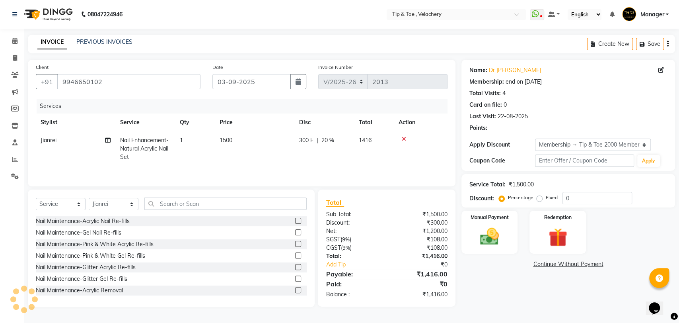
type input "20"
click at [404, 139] on icon at bounding box center [404, 139] width 4 height 6
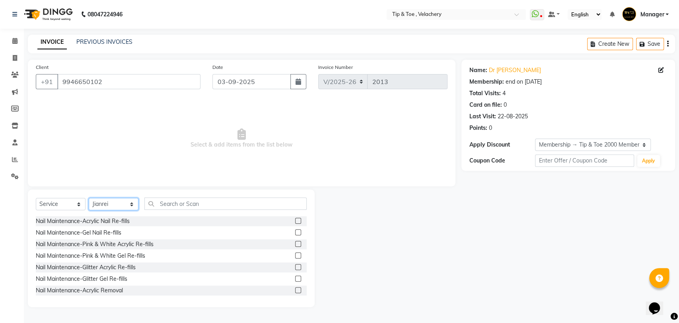
click at [135, 204] on select "Select Stylist [PERSON_NAME] Gopinath Jianrei [PERSON_NAME] Manager [PERSON_NAM…" at bounding box center [114, 204] width 50 height 12
select select "63979"
click at [89, 198] on select "Select Stylist [PERSON_NAME] Gopinath Jianrei [PERSON_NAME] Manager [PERSON_NAM…" at bounding box center [114, 204] width 50 height 12
click at [176, 206] on input "text" at bounding box center [225, 203] width 162 height 12
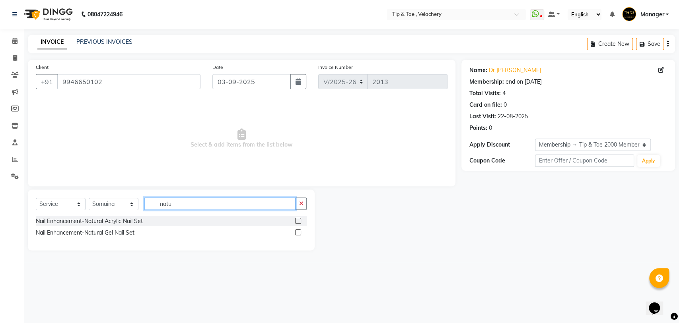
type input "natu"
click at [298, 231] on label at bounding box center [298, 232] width 6 height 6
click at [298, 231] on input "checkbox" at bounding box center [297, 232] width 5 height 5
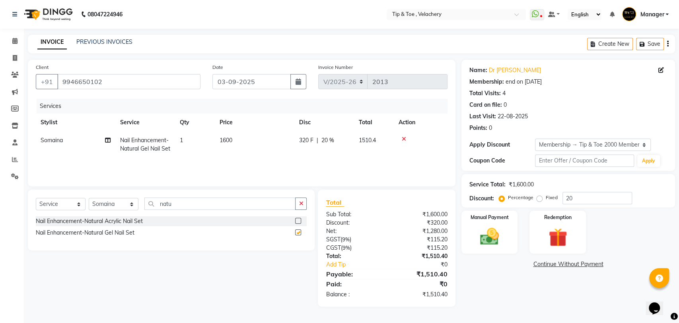
checkbox input "false"
click at [220, 201] on input "natu" at bounding box center [219, 203] width 151 height 12
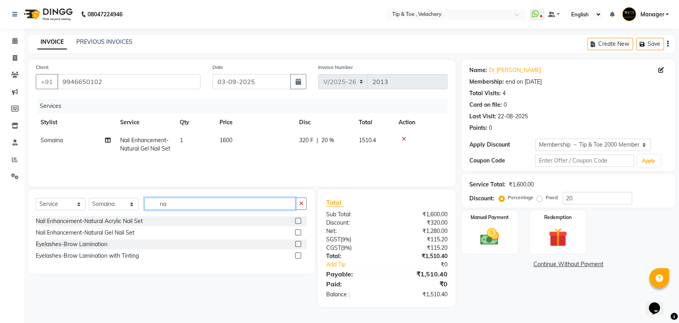
type input "n"
type input "ombre"
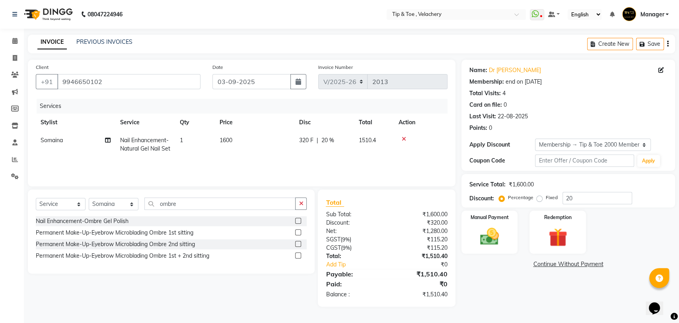
click at [296, 221] on label at bounding box center [298, 221] width 6 height 6
click at [296, 221] on input "checkbox" at bounding box center [297, 220] width 5 height 5
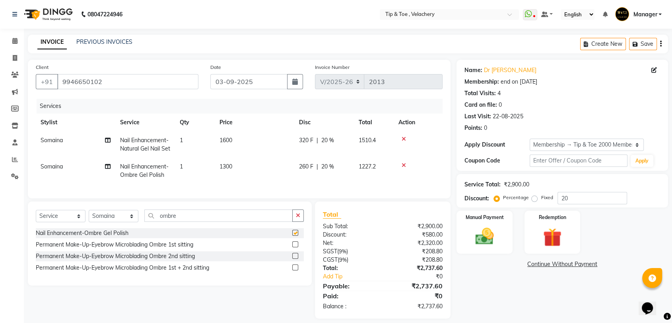
checkbox input "false"
click at [128, 222] on select "Select Stylist [PERSON_NAME] Gopinath Jianrei [PERSON_NAME] Manager [PERSON_NAM…" at bounding box center [114, 216] width 50 height 12
select select "41031"
click at [89, 222] on select "Select Stylist [PERSON_NAME] Gopinath Jianrei [PERSON_NAME] Manager [PERSON_NAM…" at bounding box center [114, 216] width 50 height 12
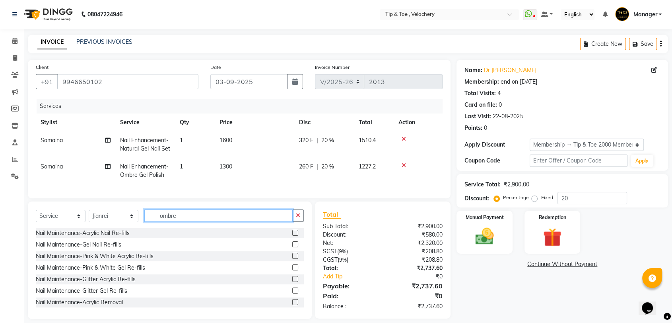
click at [185, 222] on input "ombre" at bounding box center [218, 215] width 148 height 12
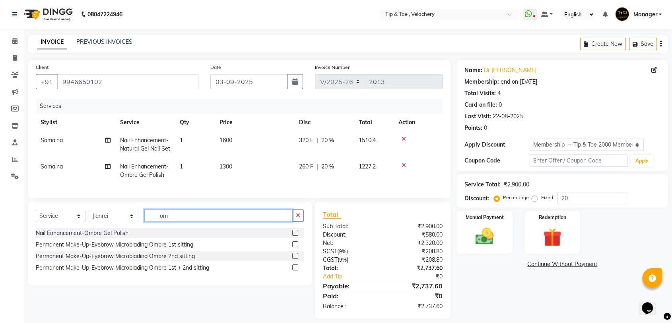
type input "o"
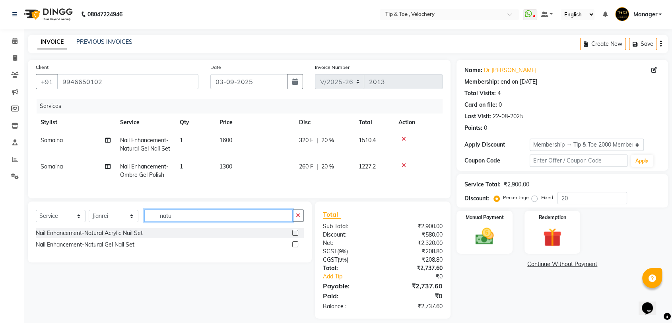
type input "natu"
click at [297, 247] on label at bounding box center [295, 244] width 6 height 6
click at [297, 247] on input "checkbox" at bounding box center [294, 244] width 5 height 5
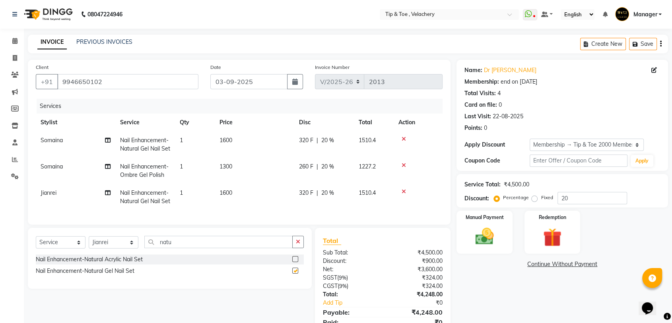
checkbox input "false"
click at [182, 248] on input "natu" at bounding box center [218, 241] width 148 height 12
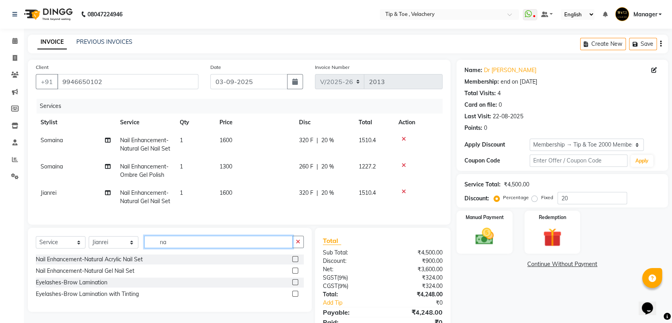
type input "n"
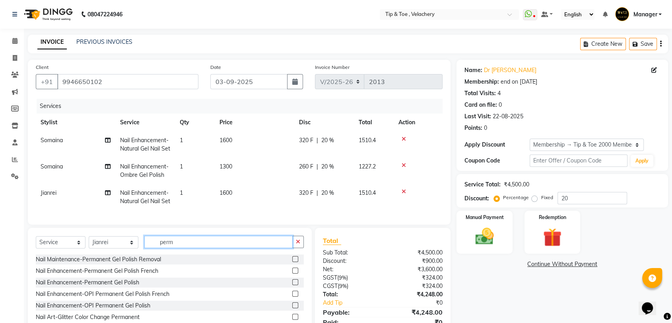
type input "perm"
click at [292, 285] on label at bounding box center [295, 282] width 6 height 6
click at [292, 285] on input "checkbox" at bounding box center [294, 282] width 5 height 5
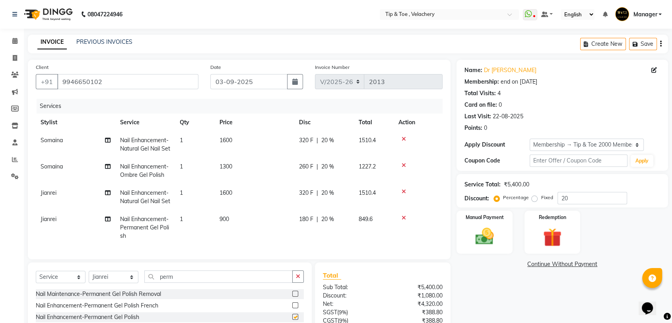
checkbox input "false"
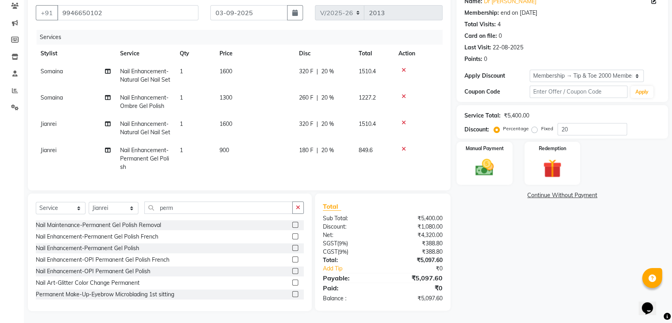
click at [501, 235] on div "Name: Dr [PERSON_NAME] Membership: end on [DATE] Total Visits: 4 Card on file: …" at bounding box center [566, 151] width 218 height 320
click at [492, 156] on img at bounding box center [484, 167] width 31 height 22
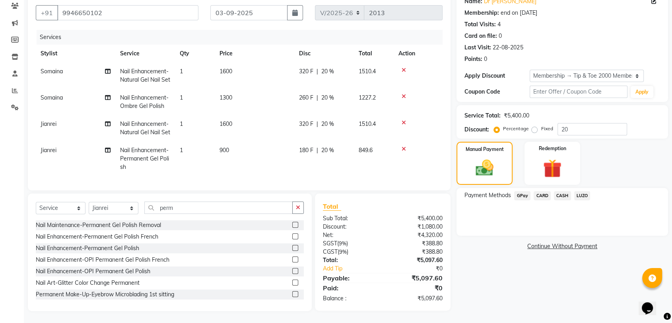
click at [521, 191] on span "GPay" at bounding box center [522, 195] width 16 height 9
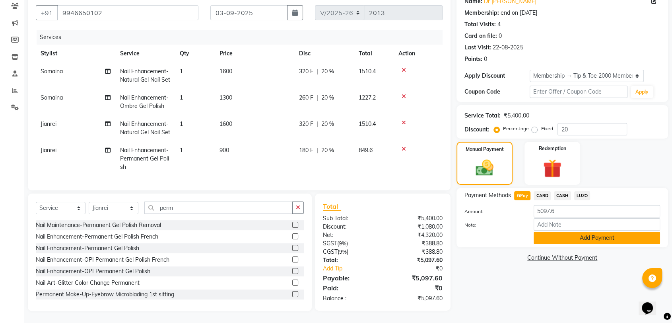
click at [557, 232] on button "Add Payment" at bounding box center [597, 238] width 127 height 12
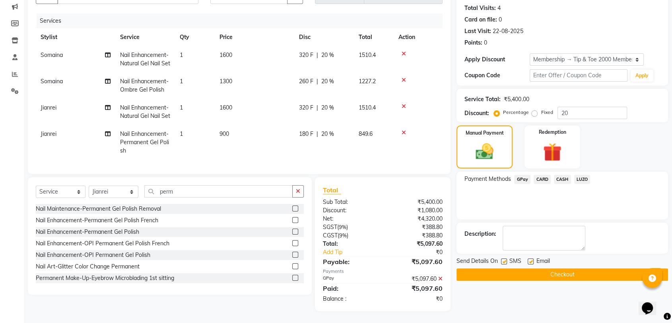
click at [532, 258] on label at bounding box center [531, 261] width 6 height 6
click at [532, 259] on input "checkbox" at bounding box center [530, 261] width 5 height 5
checkbox input "false"
click at [531, 268] on button "Checkout" at bounding box center [563, 274] width 212 height 12
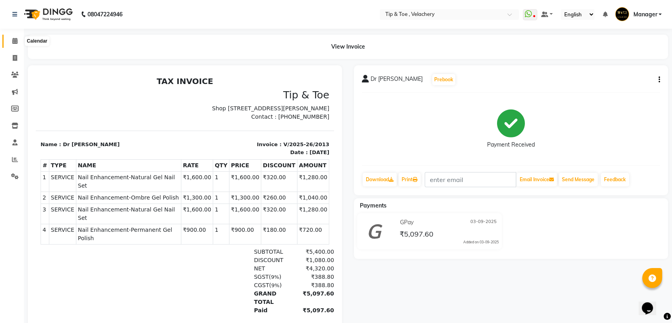
click at [16, 41] on icon at bounding box center [14, 41] width 5 height 6
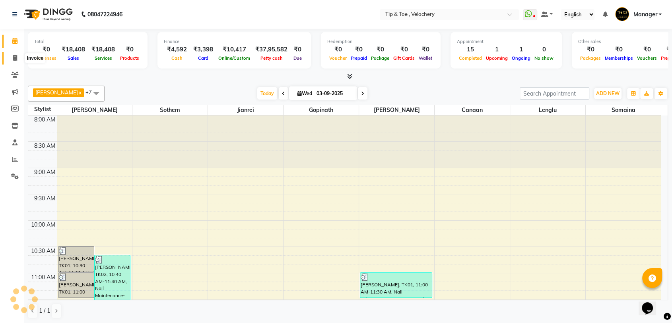
click at [14, 58] on icon at bounding box center [15, 58] width 4 height 6
select select "service"
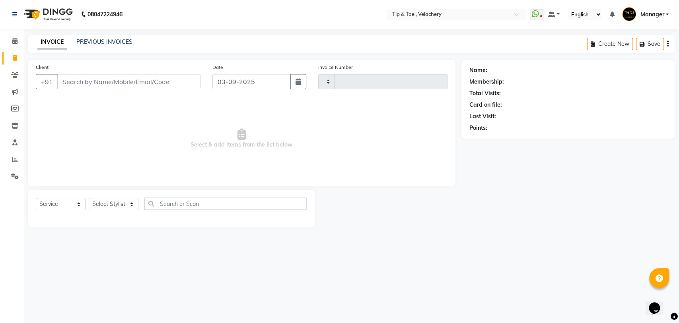
type input "2014"
select select "5863"
click at [101, 41] on link "PREVIOUS INVOICES" at bounding box center [104, 41] width 56 height 7
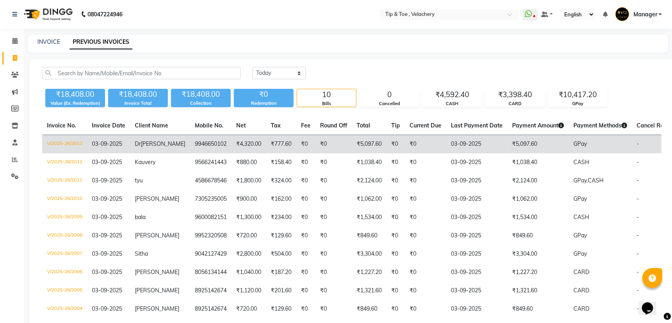
click at [153, 143] on span "[PERSON_NAME]" at bounding box center [163, 143] width 45 height 7
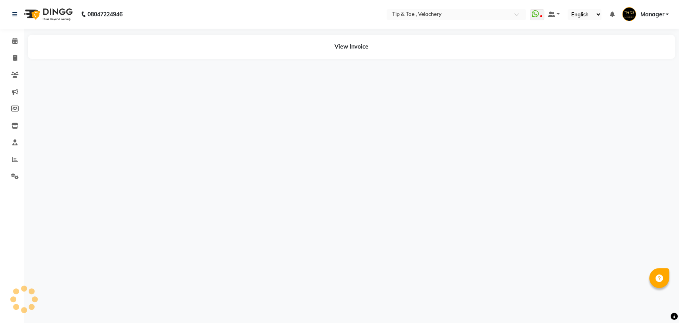
select select "en"
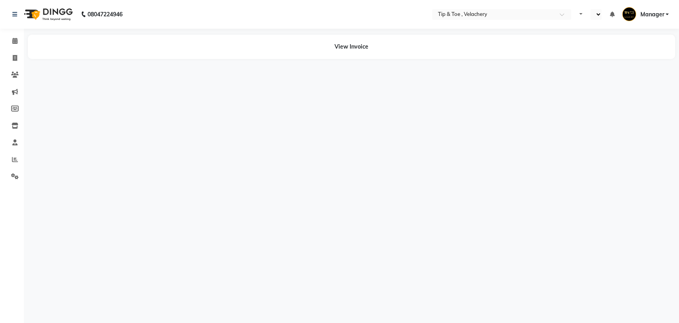
select select "en"
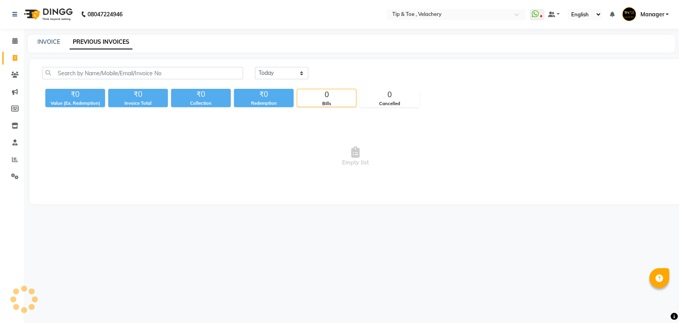
select select "en"
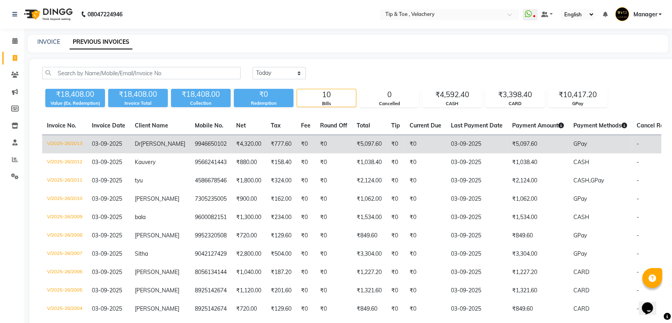
click at [136, 144] on span "Dr" at bounding box center [138, 143] width 6 height 7
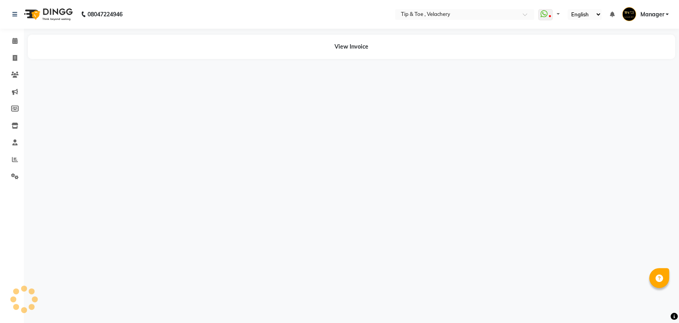
select select "en"
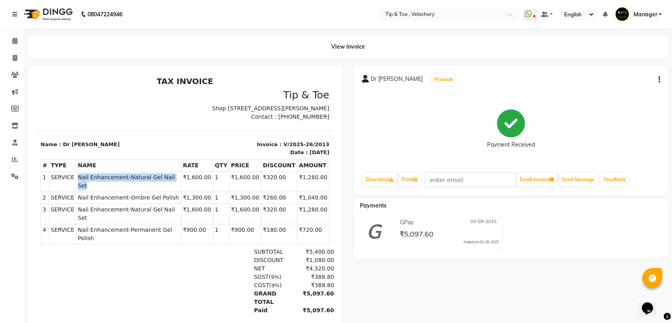
drag, startPoint x: 72, startPoint y: 183, endPoint x: 174, endPoint y: 184, distance: 102.2
click at [174, 184] on tr "1 SERVICE SERVICE Nail Enhancement-Natural Gel Nail Set ₹1,600.00 1" at bounding box center [185, 181] width 288 height 20
copy tr "SERVICE Nail Enhancement-Natural Gel Nail Set"
click at [174, 183] on span "Nail Enhancement-Natural Gel Nail Set" at bounding box center [128, 181] width 101 height 17
drag, startPoint x: 71, startPoint y: 194, endPoint x: 173, endPoint y: 195, distance: 102.2
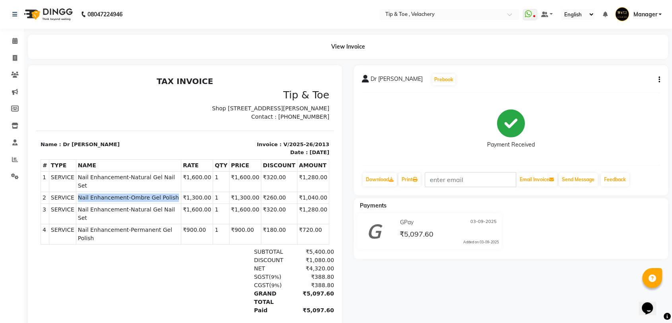
click at [173, 195] on tr "2 SERVICE SERVICE Nail Enhancement-Ombre Gel Polish ₹1,300.00 1" at bounding box center [185, 198] width 288 height 12
copy tr "SERVICE Nail Enhancement-Ombre Gel Polish"
drag, startPoint x: 154, startPoint y: 252, endPoint x: 151, endPoint y: 237, distance: 15.1
click at [153, 264] on div "NET ₹4,320.00" at bounding box center [233, 268] width 202 height 8
copy tbody "₹1,600.00 1 ₹1,600.00 ₹320.00 ₹1,280.00 2 SERVICE SERVICE"
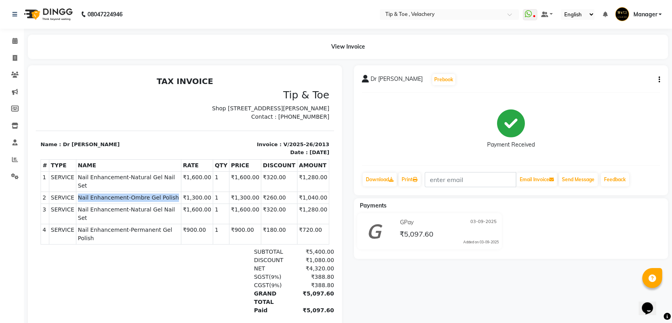
drag, startPoint x: 73, startPoint y: 198, endPoint x: 175, endPoint y: 193, distance: 101.6
click at [165, 196] on td "SERVICE Nail Enhancement-Ombre Gel Polish" at bounding box center [128, 198] width 105 height 12
click at [116, 247] on div at bounding box center [89, 280] width 96 height 67
copy span "Nail Enhancement-Ombre Gel Polish"
drag, startPoint x: 75, startPoint y: 197, endPoint x: 167, endPoint y: 202, distance: 92.5
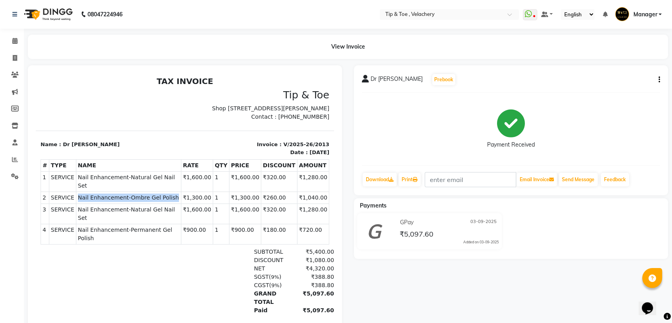
click at [167, 202] on td "SERVICE Nail Enhancement-Ombre Gel Polish" at bounding box center [128, 198] width 105 height 12
copy span "Nail Enhancement-Natural Gel Nail Set"
drag, startPoint x: 73, startPoint y: 209, endPoint x: 174, endPoint y: 204, distance: 101.1
click at [174, 204] on td "SERVICE Nail Enhancement-Natural Gel Nail Set" at bounding box center [128, 214] width 105 height 20
drag, startPoint x: 73, startPoint y: 222, endPoint x: 175, endPoint y: 224, distance: 102.2
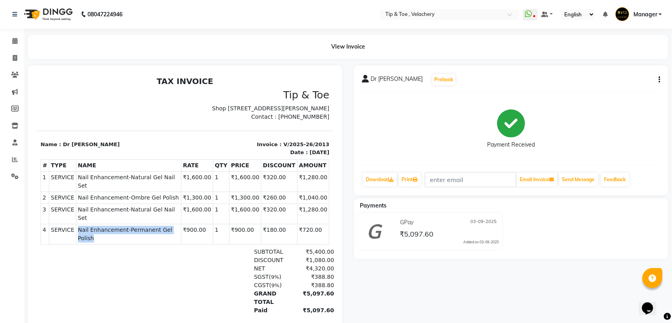
click at [175, 224] on td "SERVICE Nail Enhancement-Permanent Gel Polish" at bounding box center [128, 234] width 105 height 20
copy span "Nail Enhancement-Permanent Gel Polish"
click at [161, 272] on div "SGST ( 9% ) ₹388.80" at bounding box center [233, 276] width 202 height 8
copy span "Nail Enhancement-Permanent Gel Polish"
drag, startPoint x: 74, startPoint y: 217, endPoint x: 175, endPoint y: 224, distance: 101.3
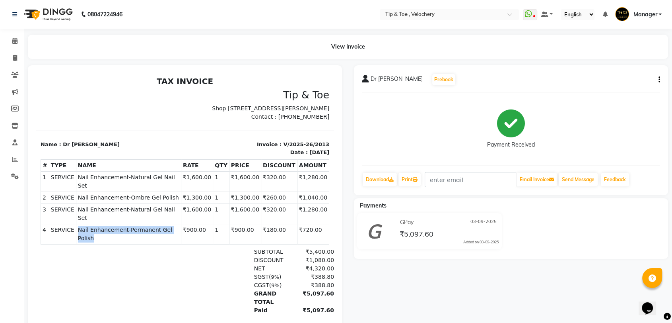
click at [175, 224] on td "SERVICE Nail Enhancement-Permanent Gel Polish" at bounding box center [128, 234] width 105 height 20
click at [153, 272] on div "SGST ( 9% ) ₹388.80" at bounding box center [233, 276] width 202 height 8
drag, startPoint x: 77, startPoint y: 220, endPoint x: 175, endPoint y: 226, distance: 98.4
click at [175, 226] on td "SERVICE Nail Enhancement-Permanent Gel Polish" at bounding box center [128, 234] width 105 height 20
copy span "Nail Enhancement-Permanent Gel Polish"
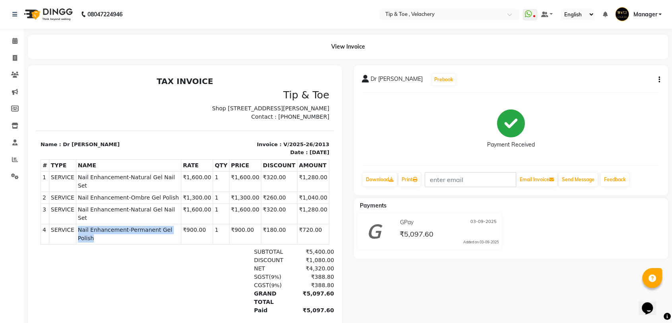
click at [175, 226] on span "Nail Enhancement-Permanent Gel Polish" at bounding box center [128, 234] width 101 height 17
click at [10, 57] on span at bounding box center [15, 58] width 14 height 9
select select "service"
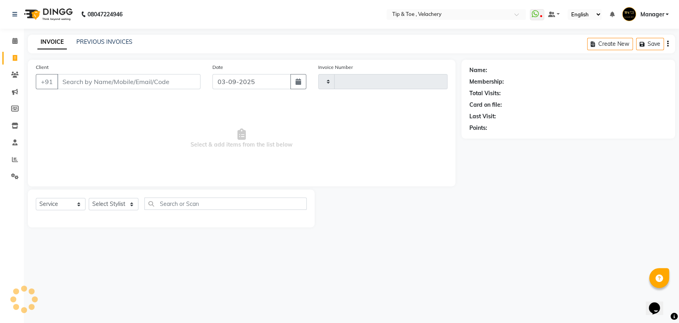
type input "2014"
select select "5863"
click at [86, 41] on link "PREVIOUS INVOICES" at bounding box center [104, 41] width 56 height 7
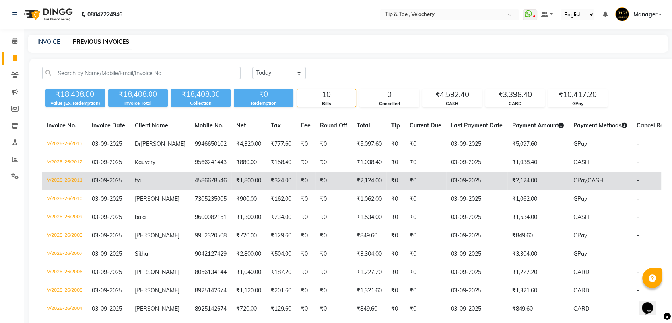
click at [512, 184] on td "₹2,124.00" at bounding box center [538, 180] width 61 height 18
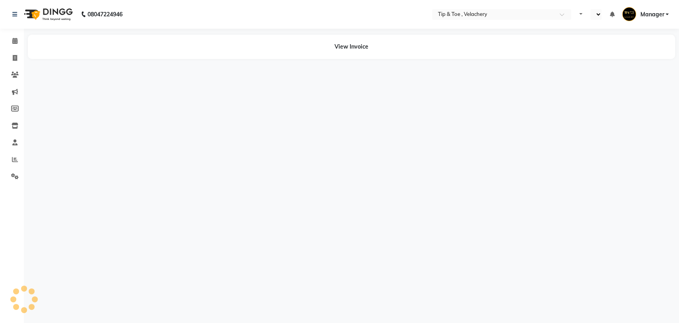
select select "en"
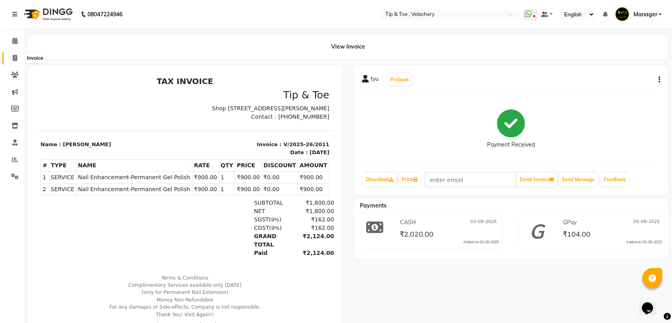
click at [15, 59] on icon at bounding box center [15, 58] width 4 height 6
select select "service"
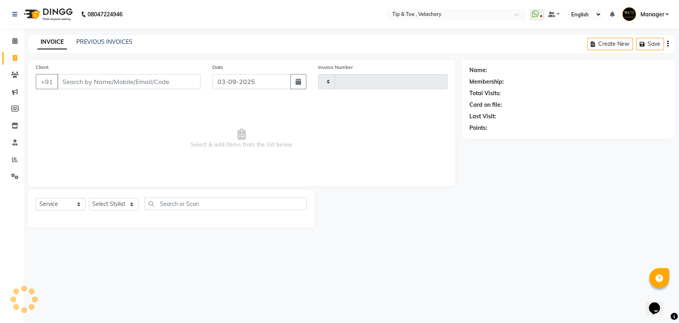
type input "2014"
select select "5863"
click at [91, 45] on link "PREVIOUS INVOICES" at bounding box center [104, 41] width 56 height 7
